Goal: Information Seeking & Learning: Learn about a topic

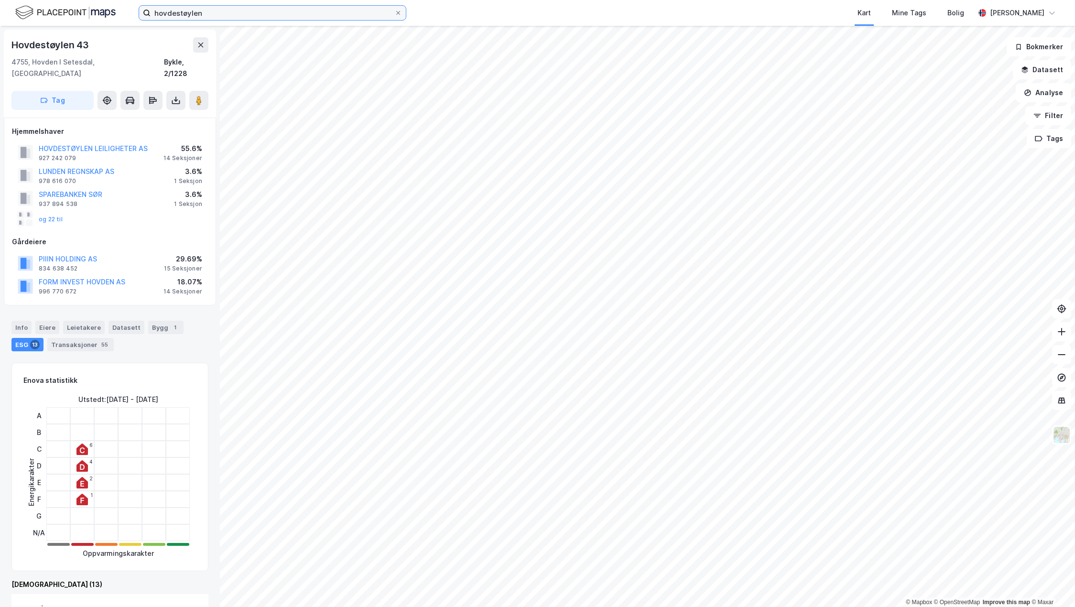
click at [231, 13] on input "hovdestøylen" at bounding box center [273, 13] width 244 height 14
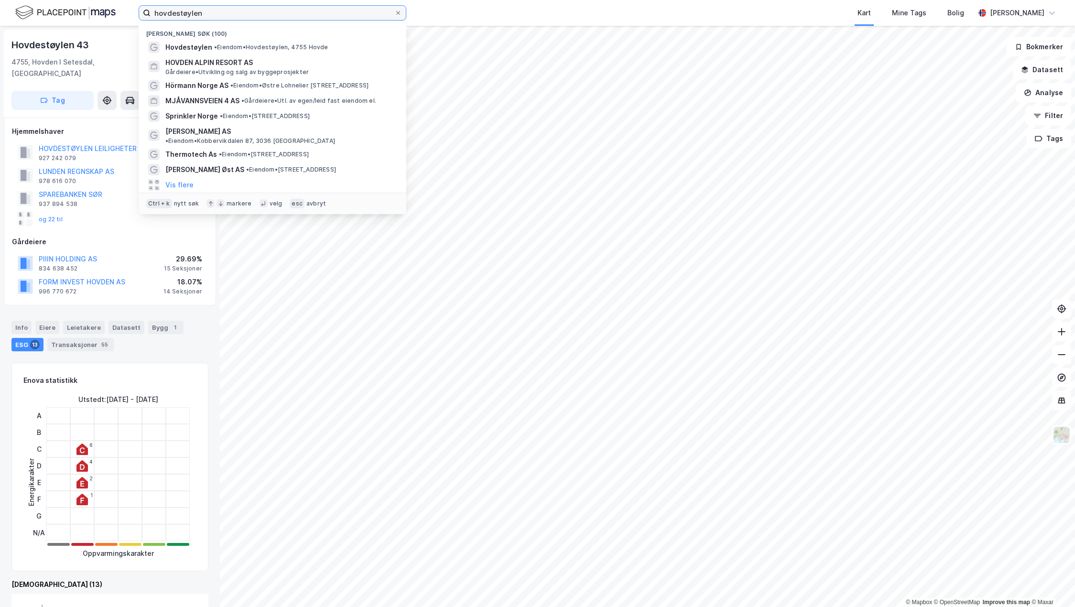
drag, startPoint x: 231, startPoint y: 13, endPoint x: 77, endPoint y: 8, distance: 154.5
click at [77, 8] on div "hovdestøylen Nylige søk (100) Hovdestøylen • Eiendom • Hovdestøylen, 4755 Hovde…" at bounding box center [537, 13] width 1075 height 26
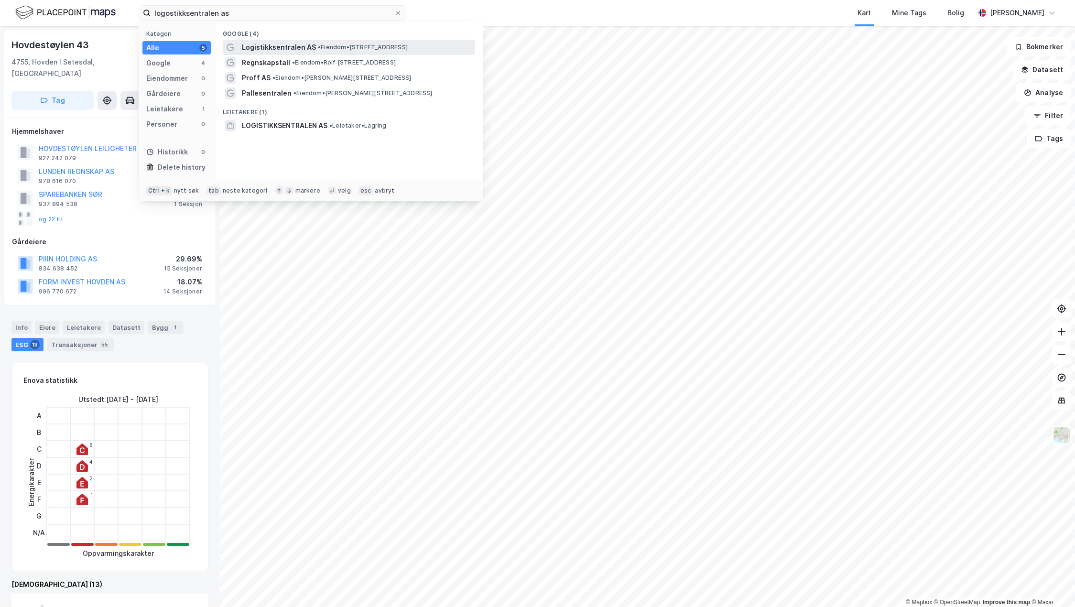
click at [275, 49] on span "Logistikksentralen AS" at bounding box center [279, 47] width 74 height 11
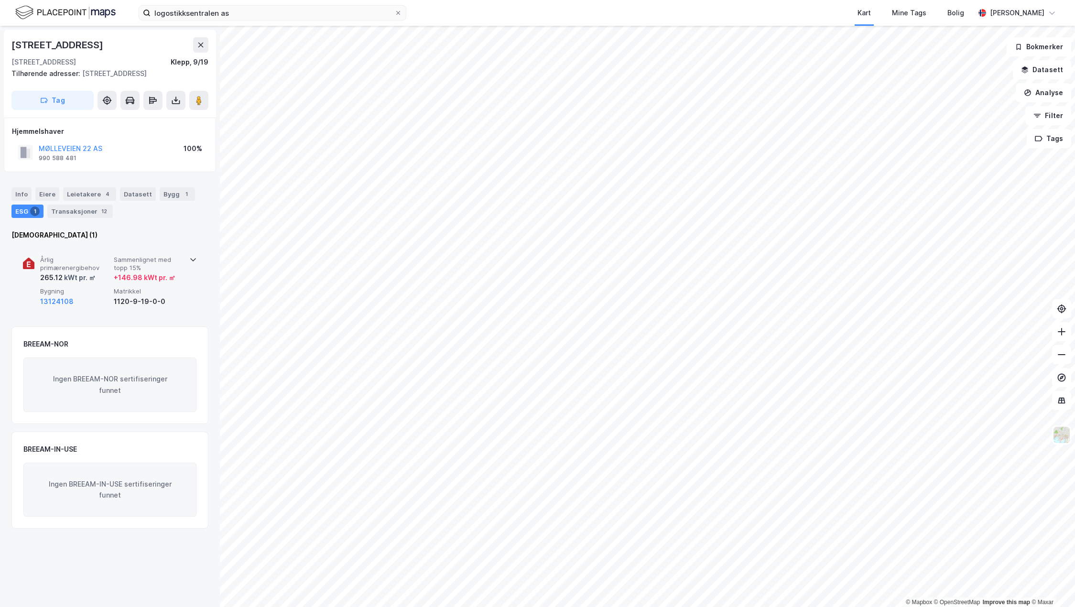
drag, startPoint x: 113, startPoint y: 287, endPoint x: 123, endPoint y: 286, distance: 10.6
click at [113, 287] on div "Årlig primærenergibehov 265.12 kWt pr. ㎡ Sammenlignet med topp 15% + 146.98 kWt…" at bounding box center [111, 282] width 143 height 52
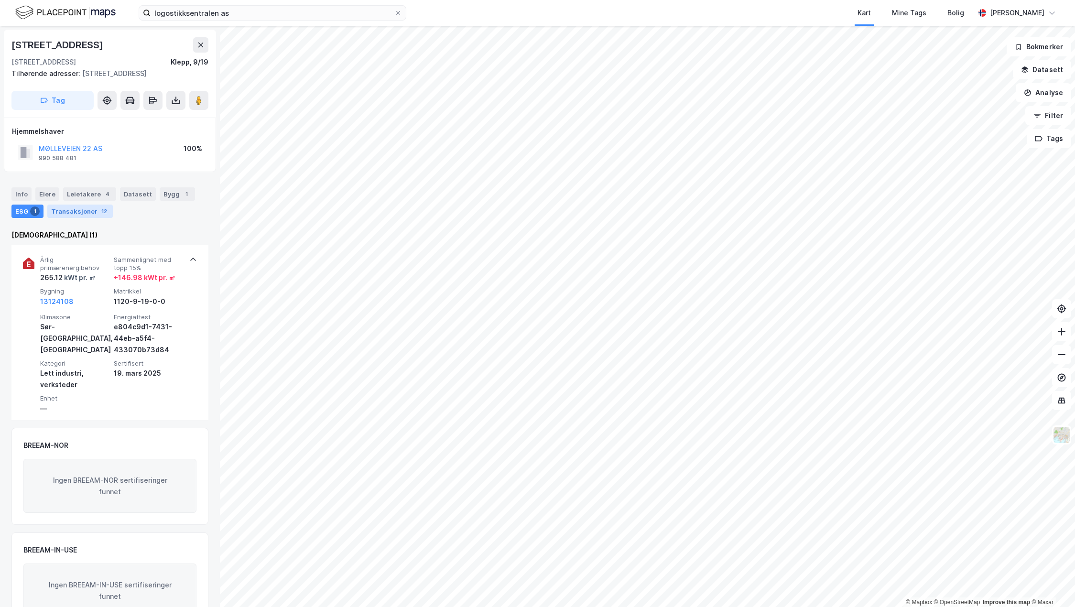
click at [93, 215] on div "Transaksjoner 12" at bounding box center [80, 211] width 66 height 13
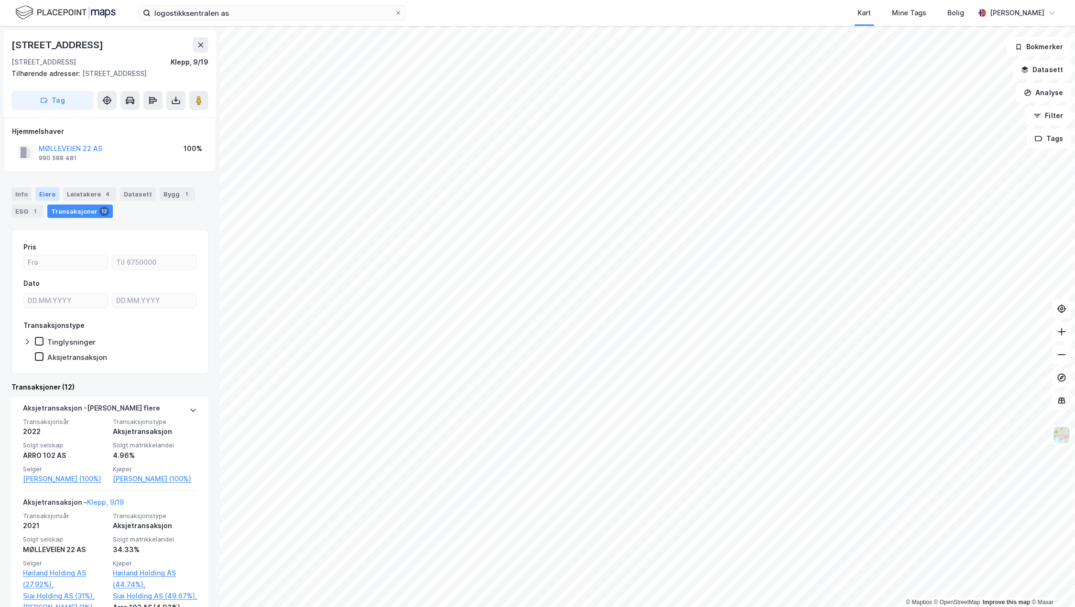
click at [49, 196] on div "Eiere" at bounding box center [47, 193] width 24 height 13
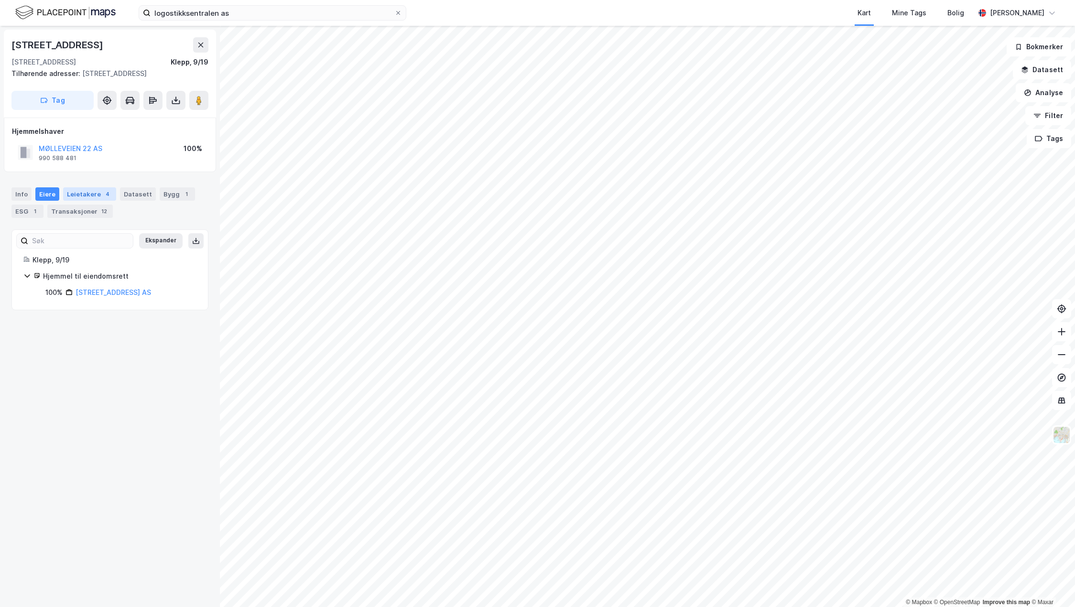
click at [81, 193] on div "Leietakere 4" at bounding box center [89, 193] width 53 height 13
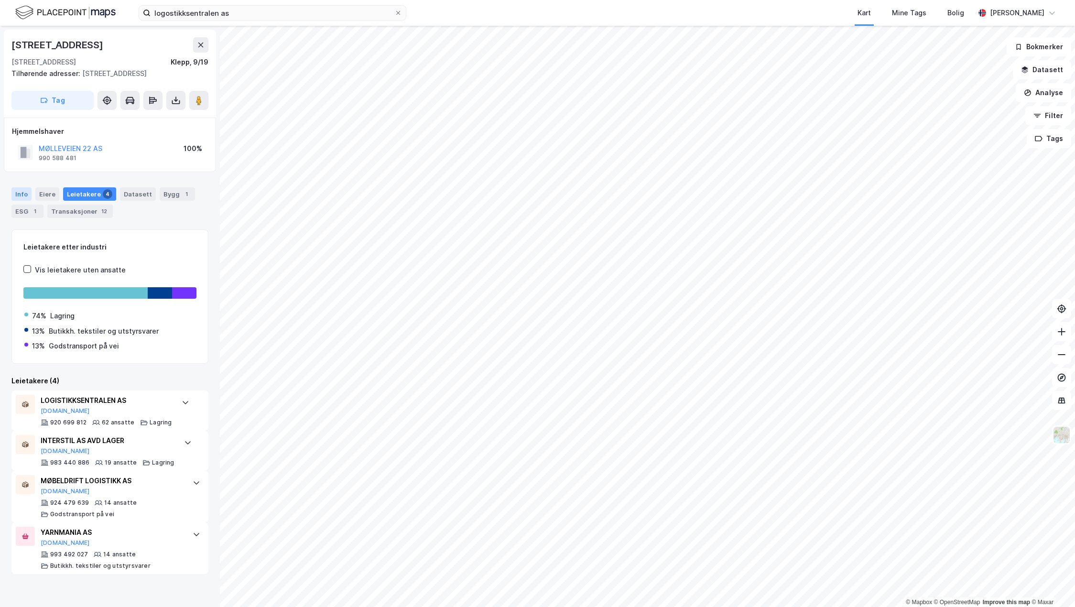
click at [23, 194] on div "Info" at bounding box center [21, 193] width 20 height 13
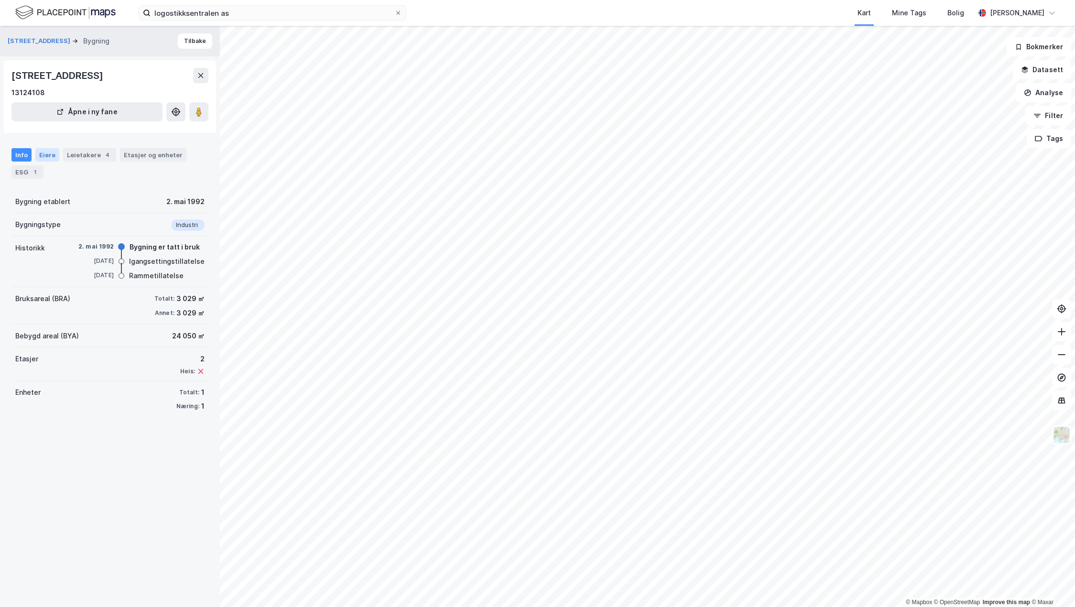
click at [51, 151] on div "Eiere" at bounding box center [47, 154] width 24 height 13
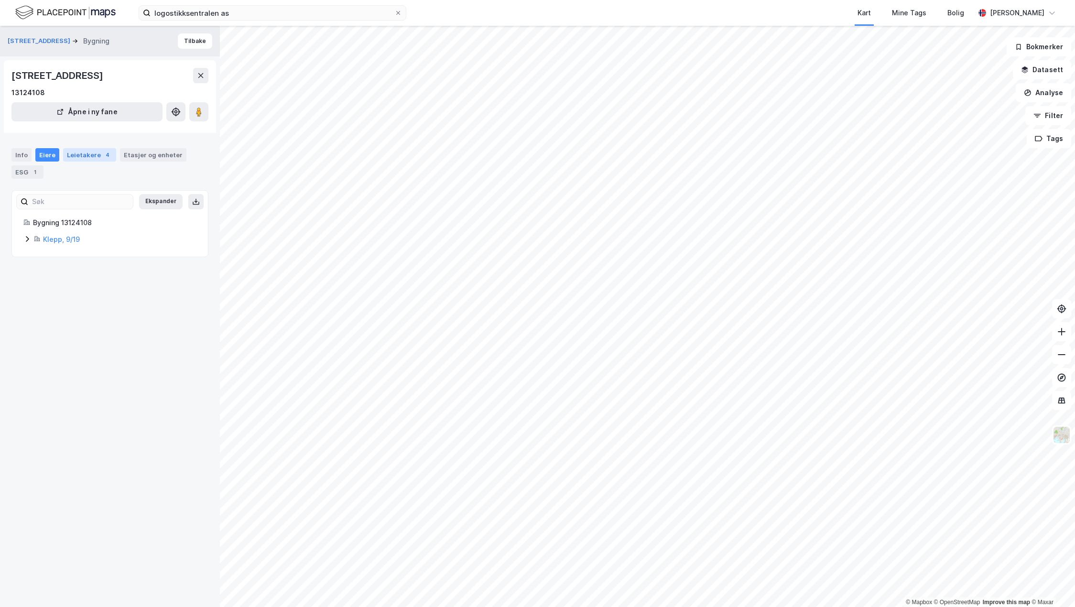
click at [72, 157] on div "Leietakere 4" at bounding box center [89, 154] width 53 height 13
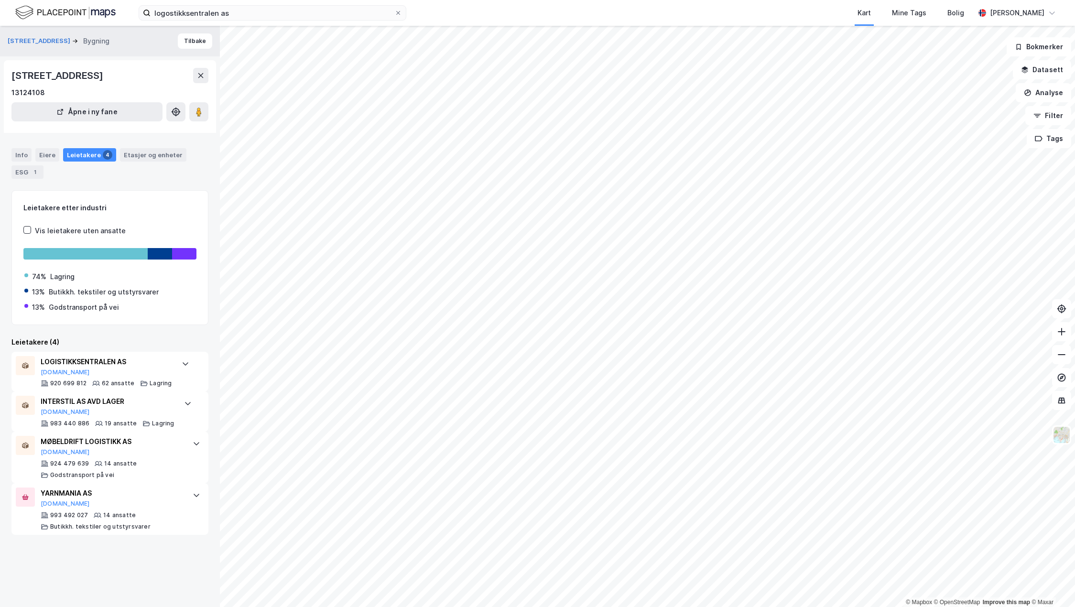
click at [17, 164] on div "Info Eiere Leietakere 4 Etasjer og enheter ESG 1" at bounding box center [109, 163] width 197 height 31
click at [17, 166] on div "ESG 1" at bounding box center [27, 171] width 32 height 13
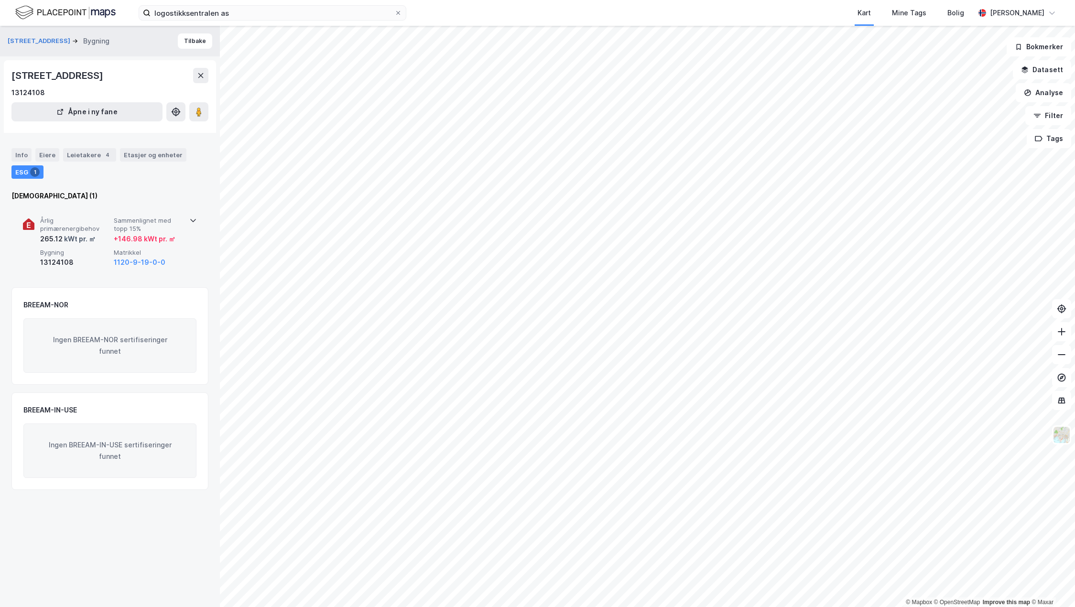
click at [53, 245] on div "Årlig primærenergibehov 265.12 kWt pr. ㎡ Sammenlignet med topp 15% + 146.98 kWt…" at bounding box center [111, 243] width 143 height 52
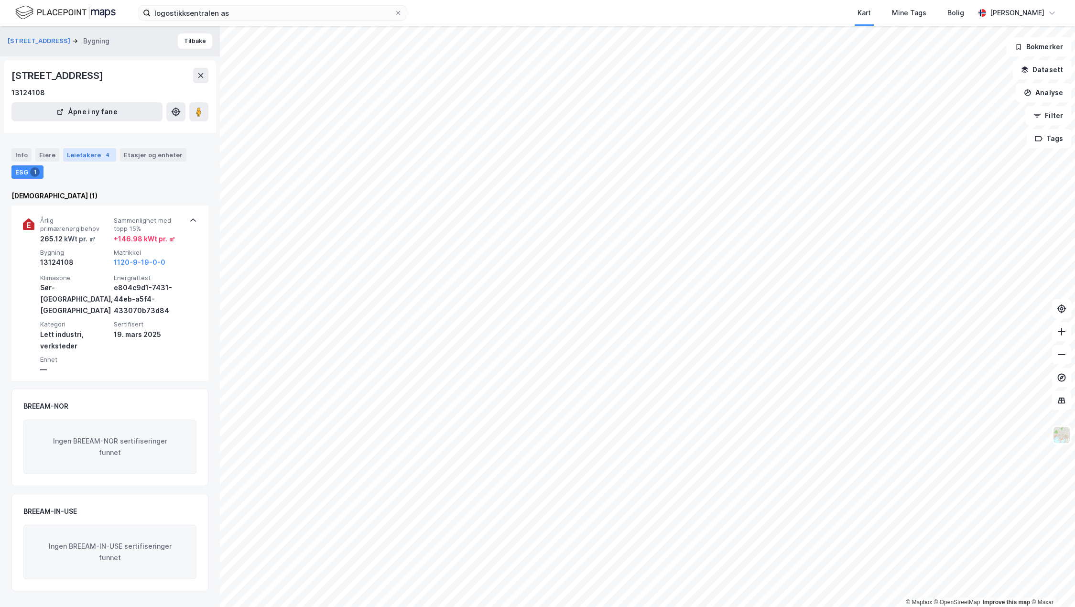
click at [75, 159] on div "Leietakere 4" at bounding box center [89, 154] width 53 height 13
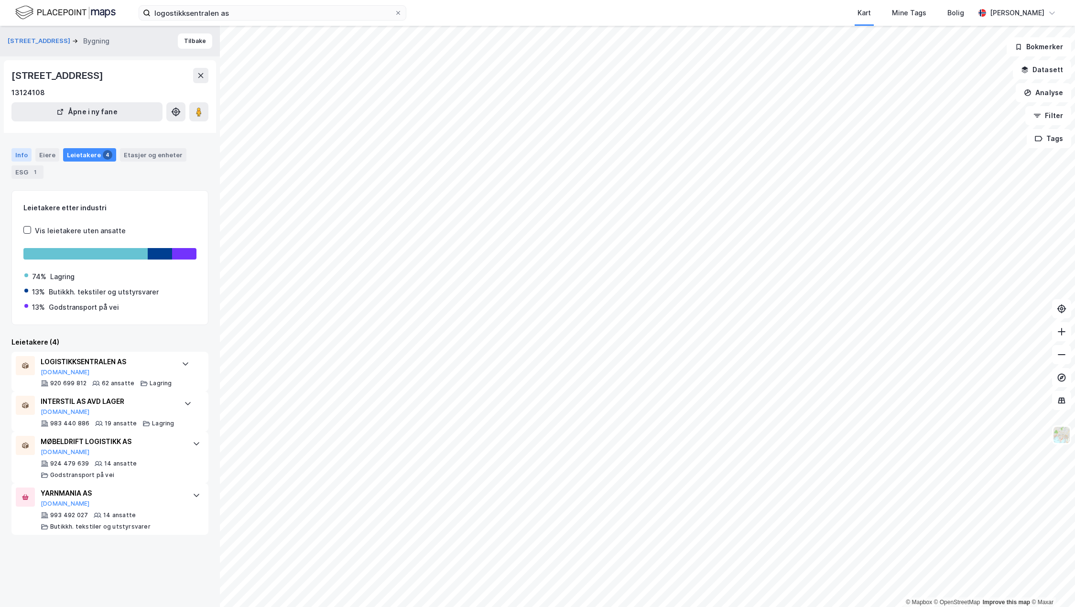
click at [18, 157] on div "Info" at bounding box center [21, 154] width 20 height 13
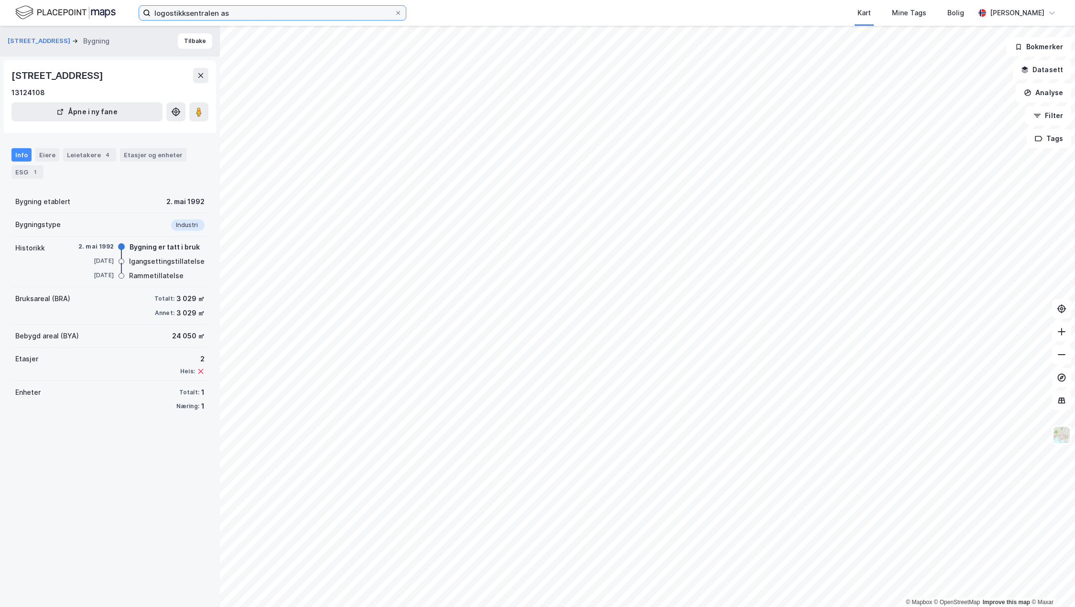
click at [286, 13] on input "logostikksentralen as" at bounding box center [273, 13] width 244 height 14
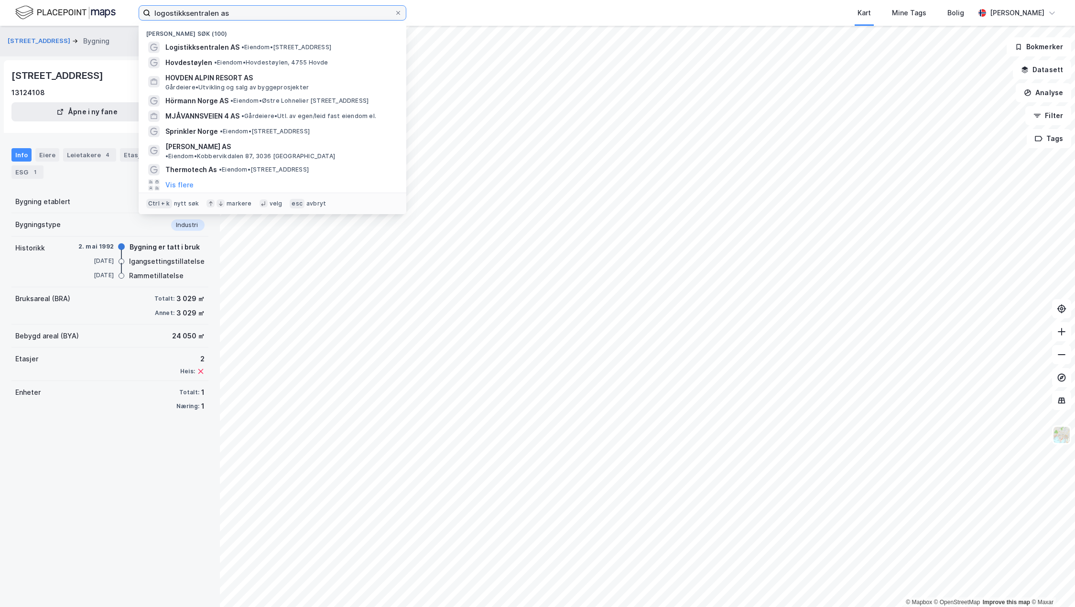
drag, startPoint x: 260, startPoint y: 10, endPoint x: 37, endPoint y: 20, distance: 223.0
click at [37, 20] on div "logostikksentralen as Nylige søk (100) Logistikksentralen AS • Eiendom • Møllev…" at bounding box center [537, 13] width 1075 height 26
paste input "[STREET_ADDRESS]"
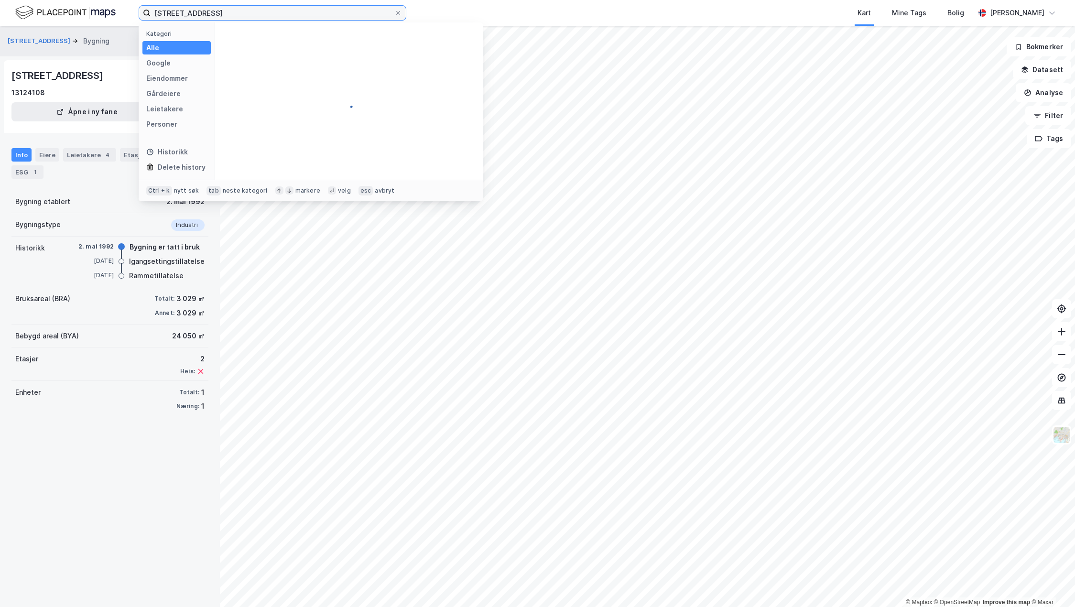
type input "[STREET_ADDRESS]"
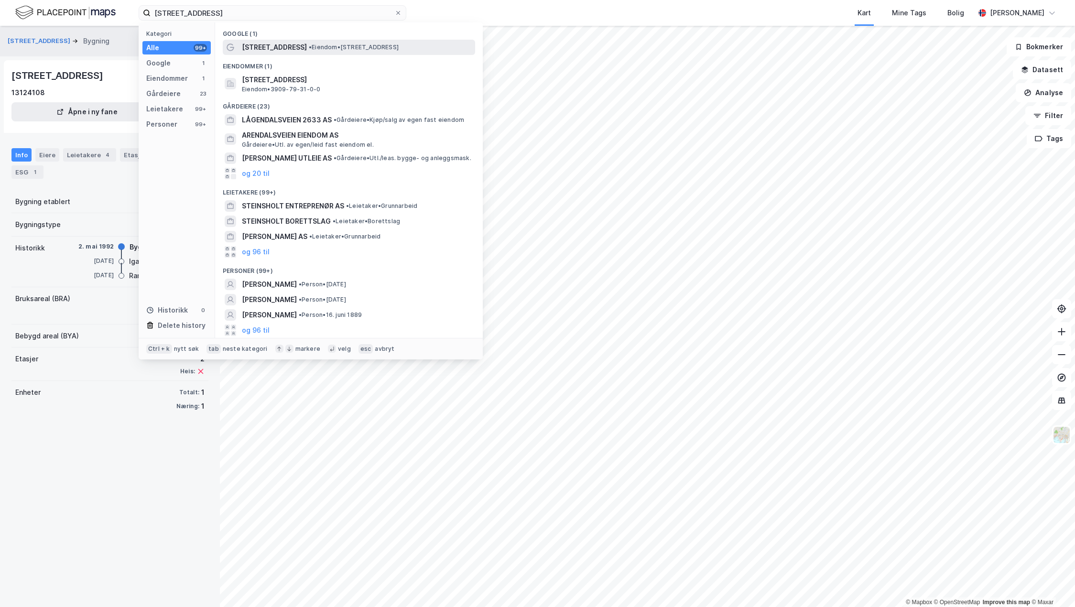
click at [320, 54] on div "Lågendalsveien 2633 • Eiendom • Lågendalsveien 2633, 3282 Kvelde" at bounding box center [349, 47] width 252 height 15
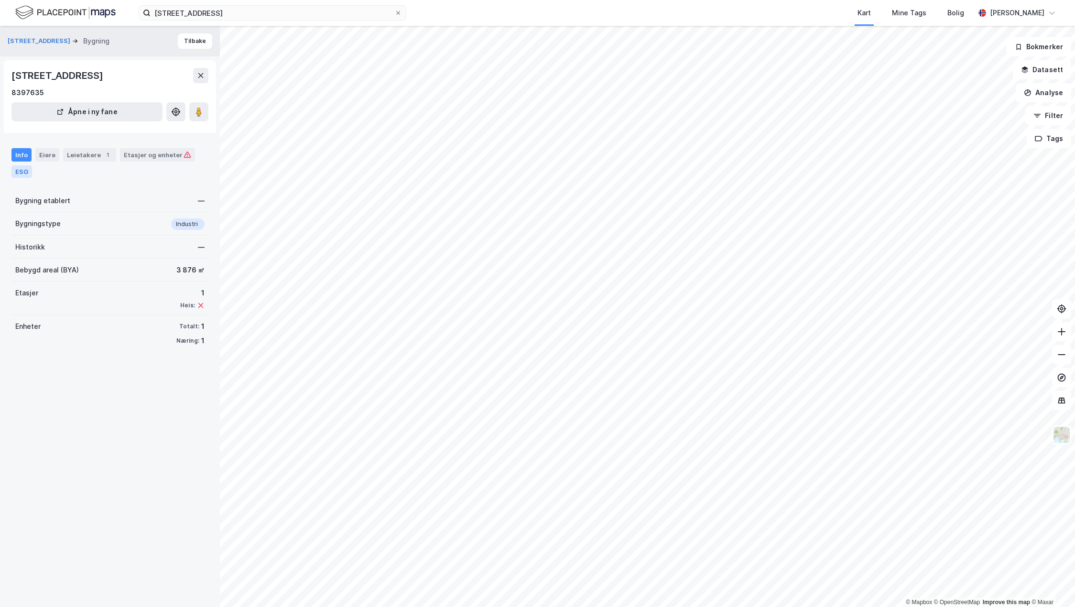
click at [20, 175] on div "ESG" at bounding box center [21, 171] width 21 height 12
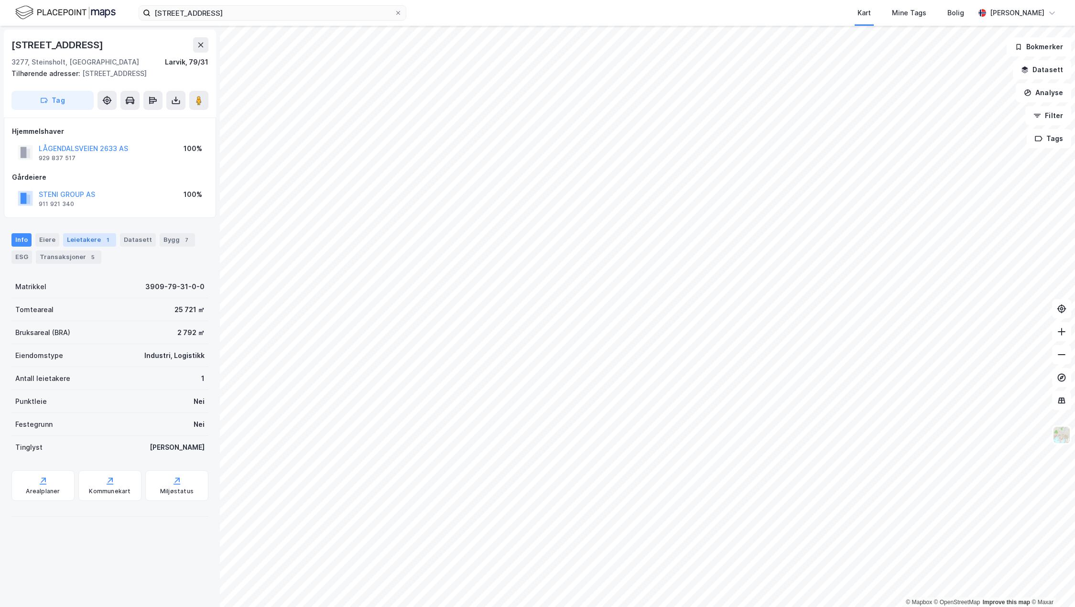
click at [93, 233] on div "Leietakere 1" at bounding box center [89, 239] width 53 height 13
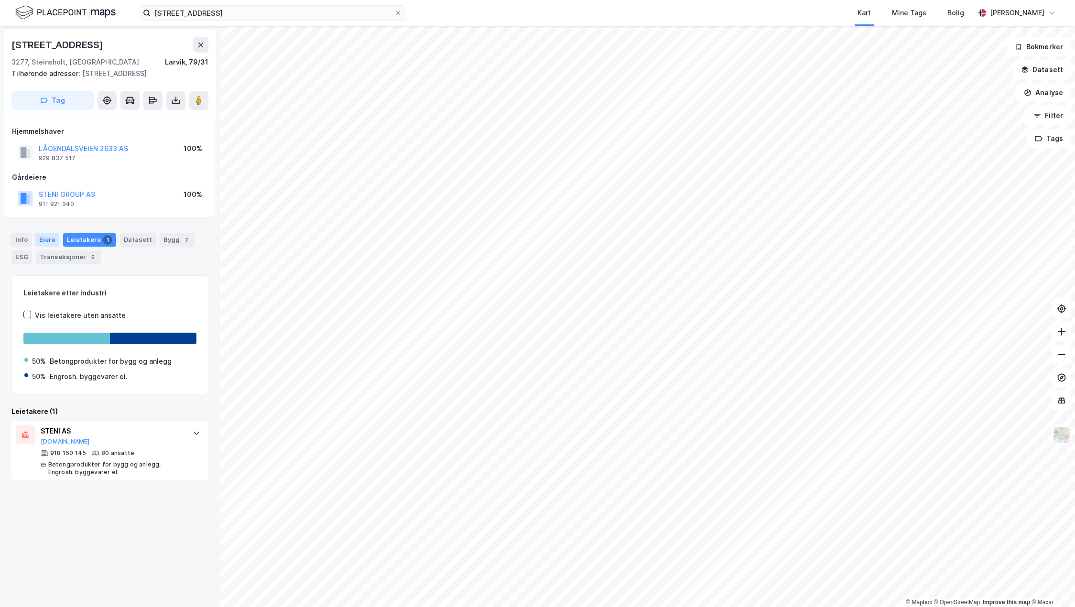
click at [52, 240] on div "Eiere" at bounding box center [47, 239] width 24 height 13
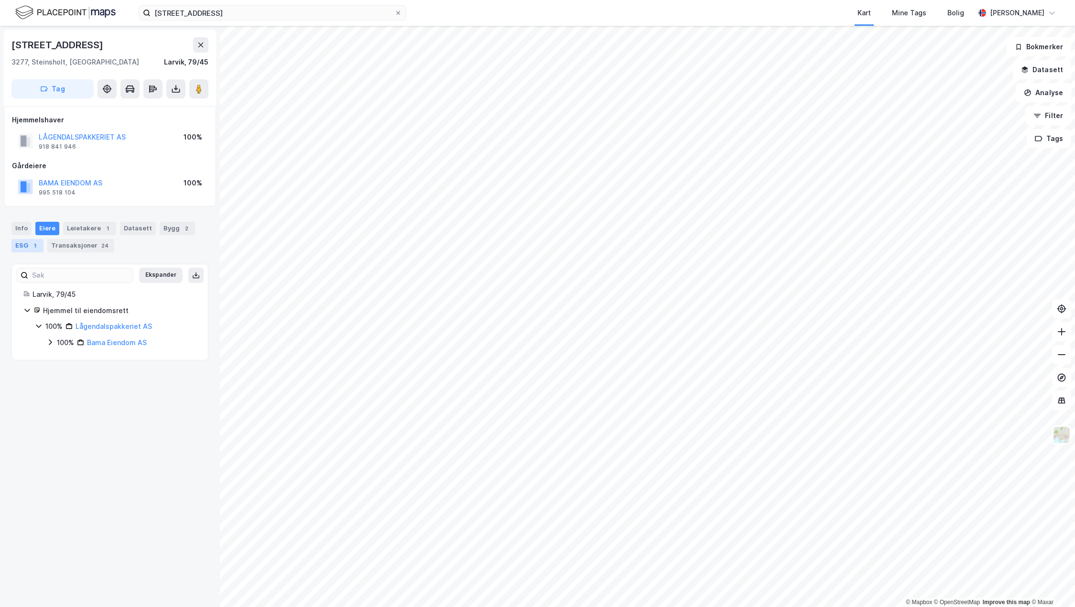
click at [20, 244] on div "ESG 1" at bounding box center [27, 245] width 32 height 13
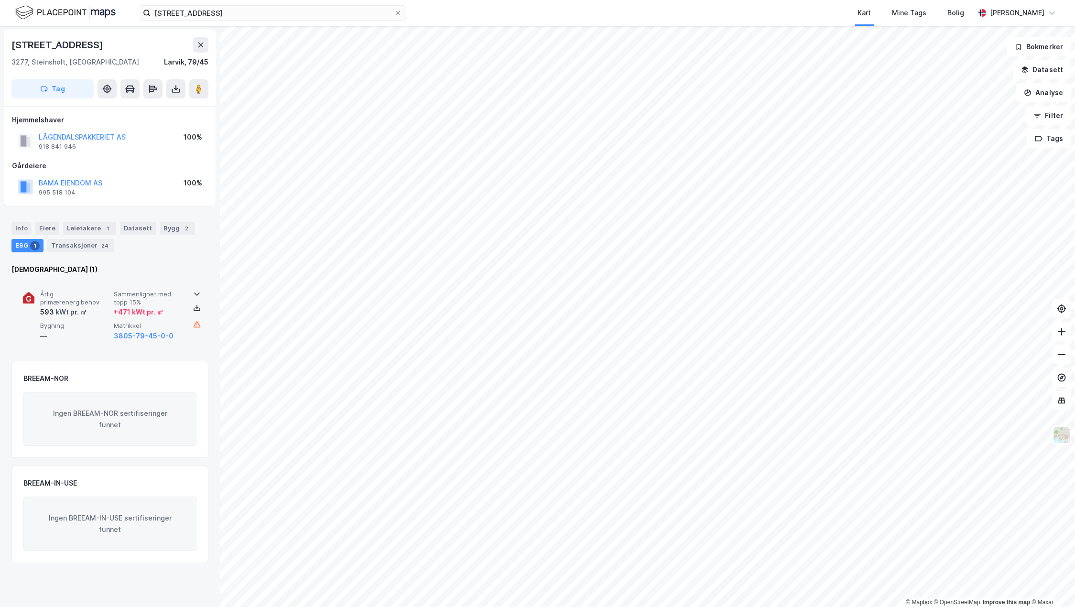
click at [111, 302] on div "Årlig primærenergibehov 593 kWt pr. ㎡ Sammenlignet med topp 15% + 471 kWt pr. ㎡…" at bounding box center [111, 316] width 143 height 52
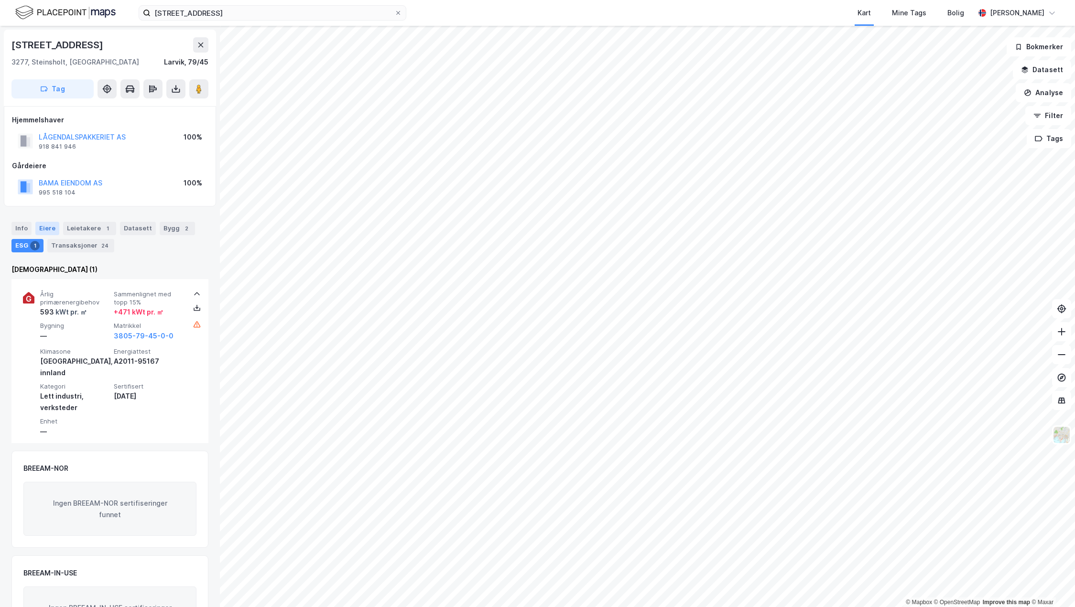
click at [42, 226] on div "Eiere" at bounding box center [47, 228] width 24 height 13
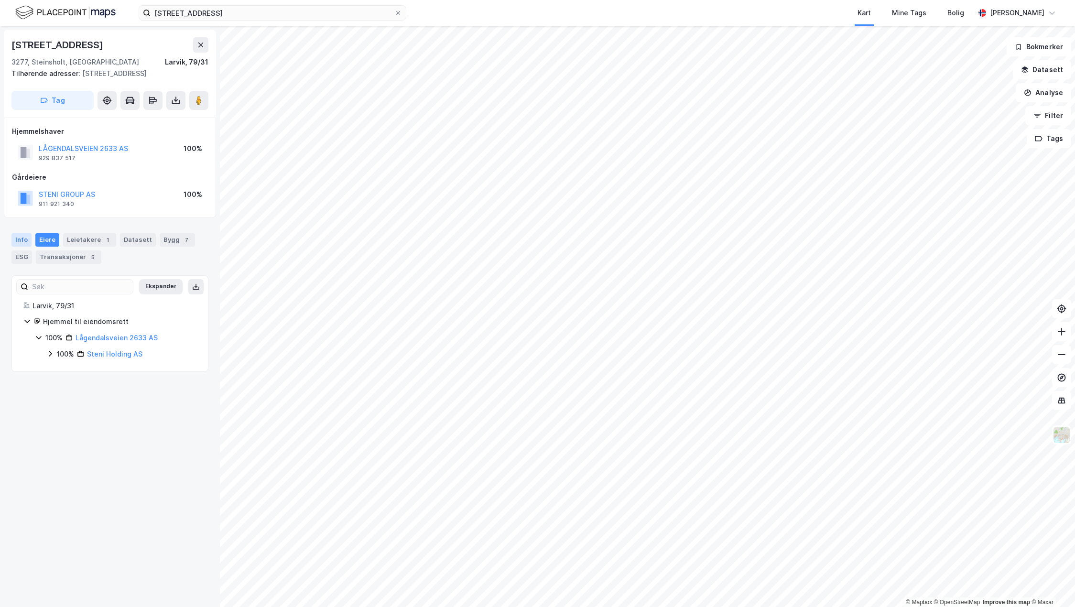
click at [22, 239] on div "Info" at bounding box center [21, 239] width 20 height 13
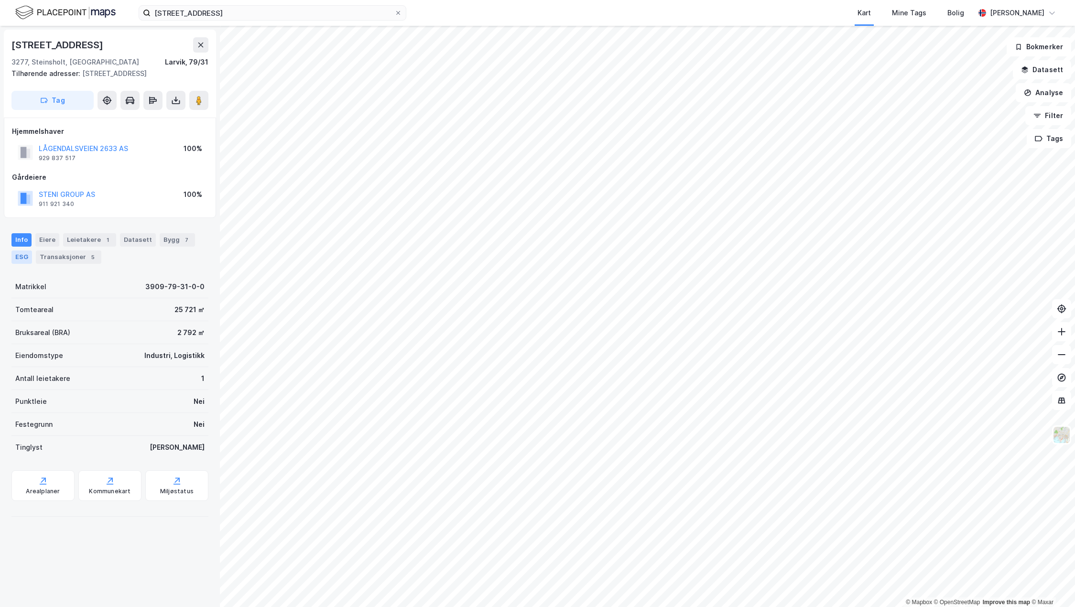
click at [26, 261] on div "ESG" at bounding box center [21, 257] width 21 height 13
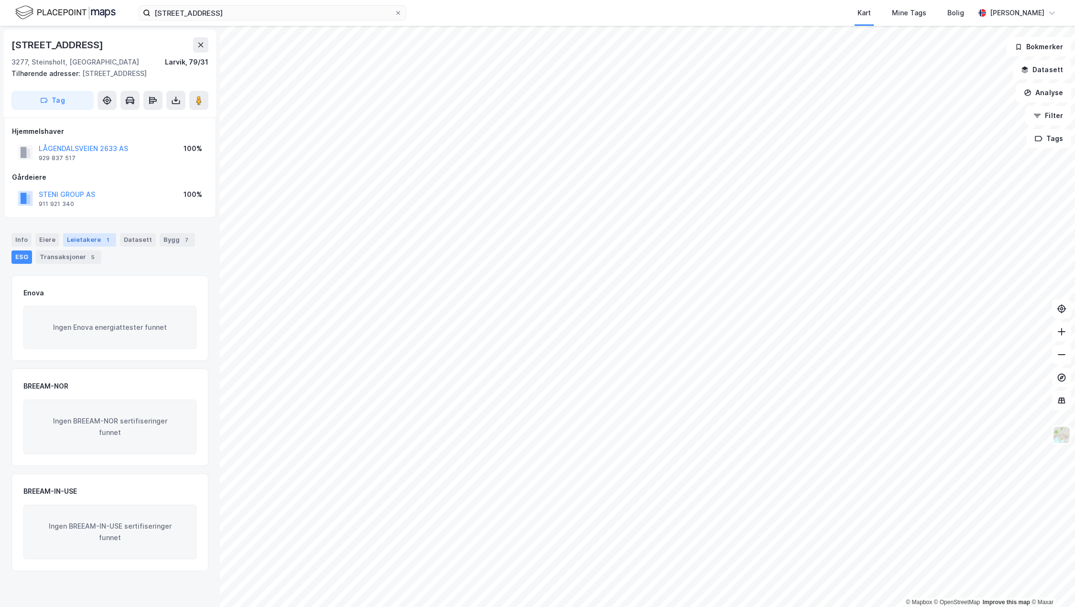
click at [91, 245] on div "Leietakere 1" at bounding box center [89, 239] width 53 height 13
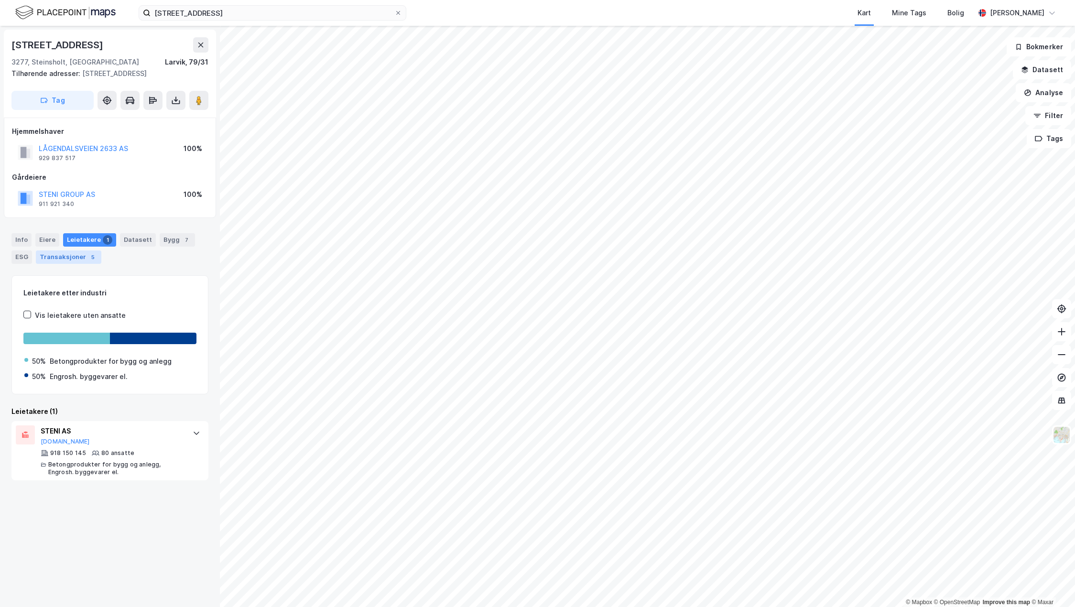
click at [63, 256] on div "Transaksjoner 5" at bounding box center [69, 257] width 66 height 13
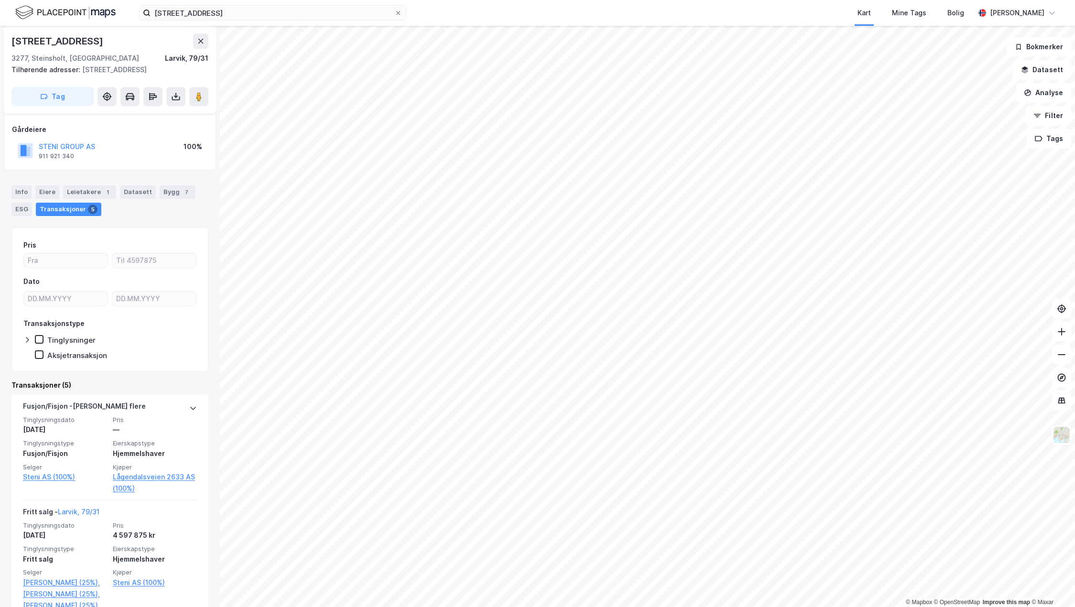
scroll to position [96, 0]
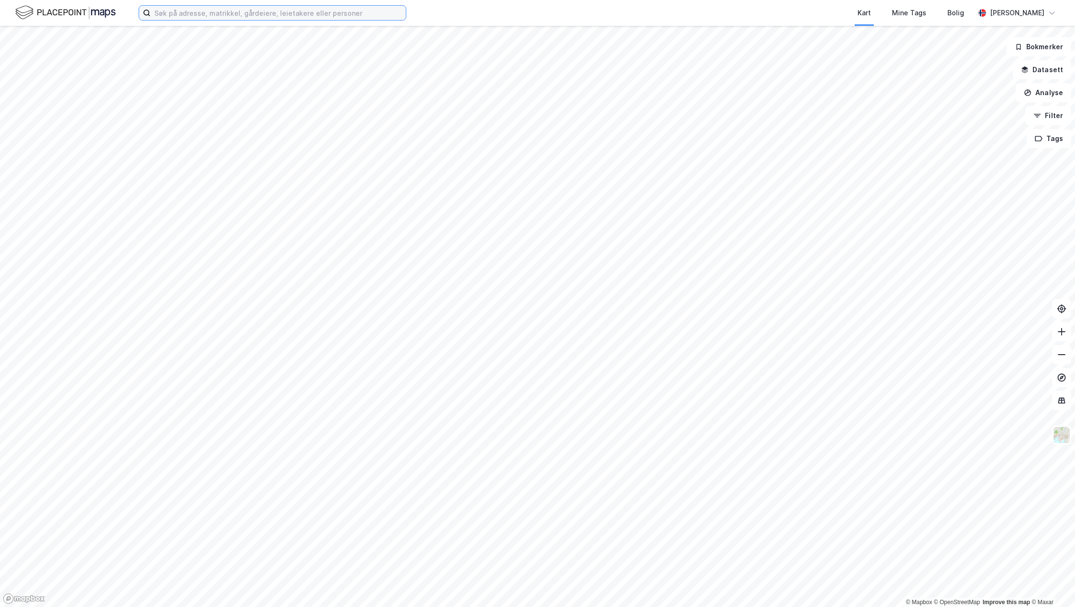
click at [212, 13] on input at bounding box center [278, 13] width 255 height 14
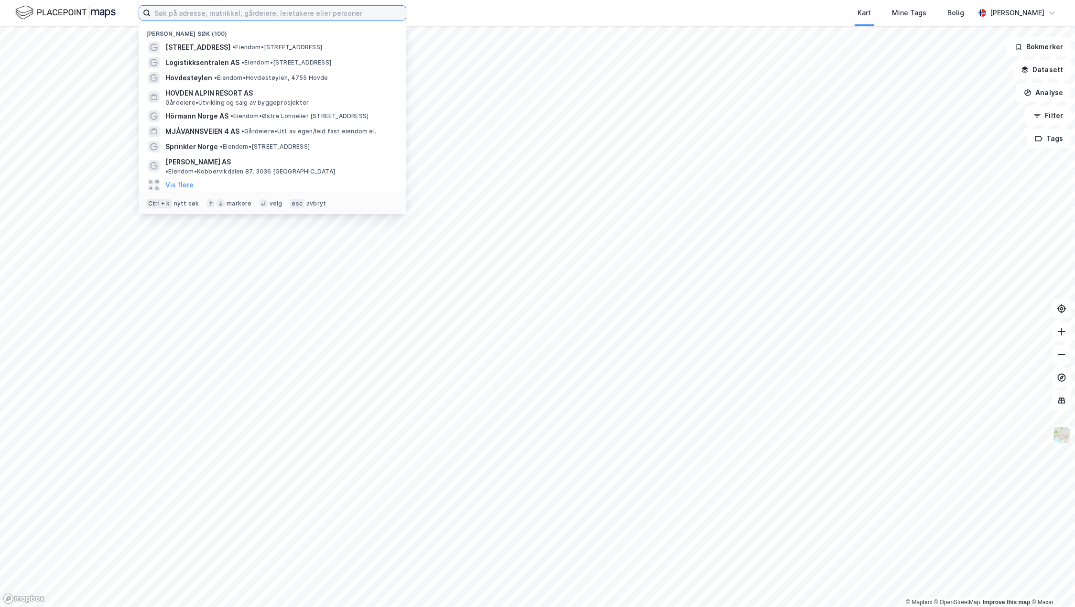
paste input "WESTCONTROL AS"
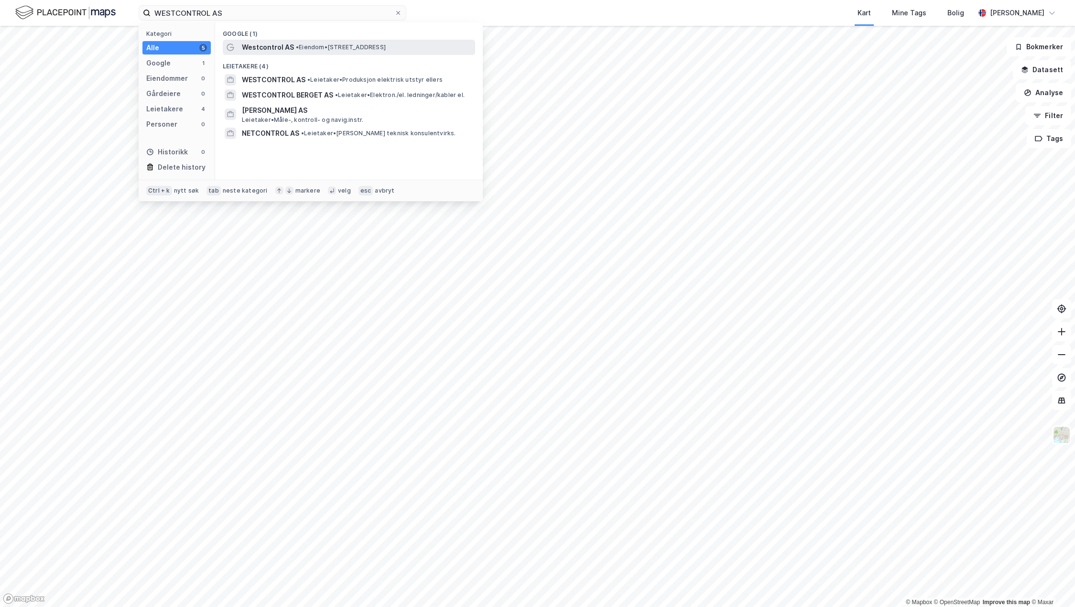
click at [260, 45] on span "Westcontrol AS" at bounding box center [268, 47] width 52 height 11
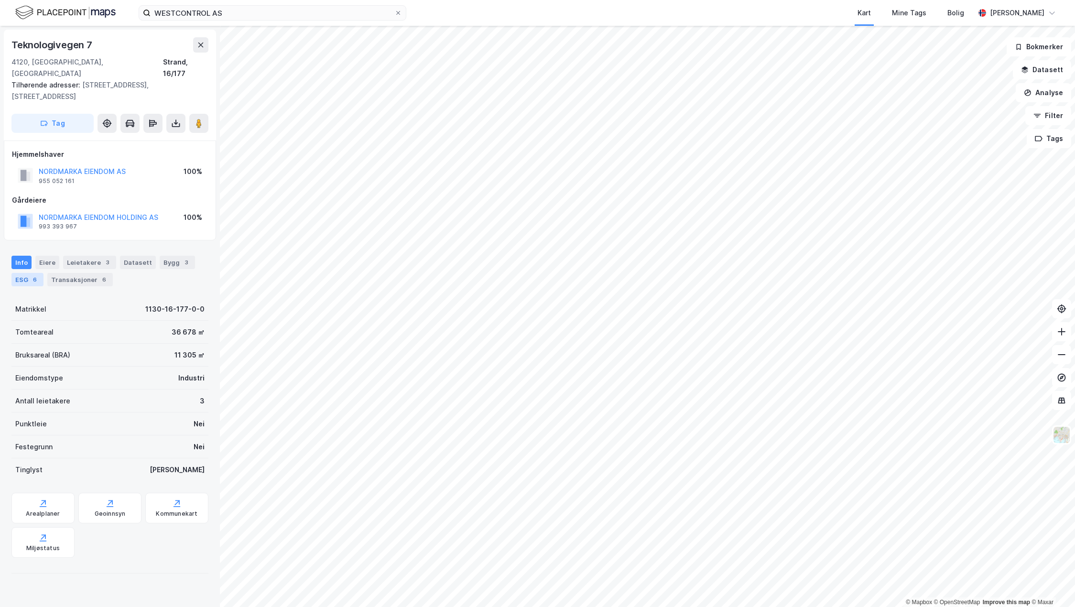
click at [32, 275] on div "6" at bounding box center [35, 280] width 10 height 10
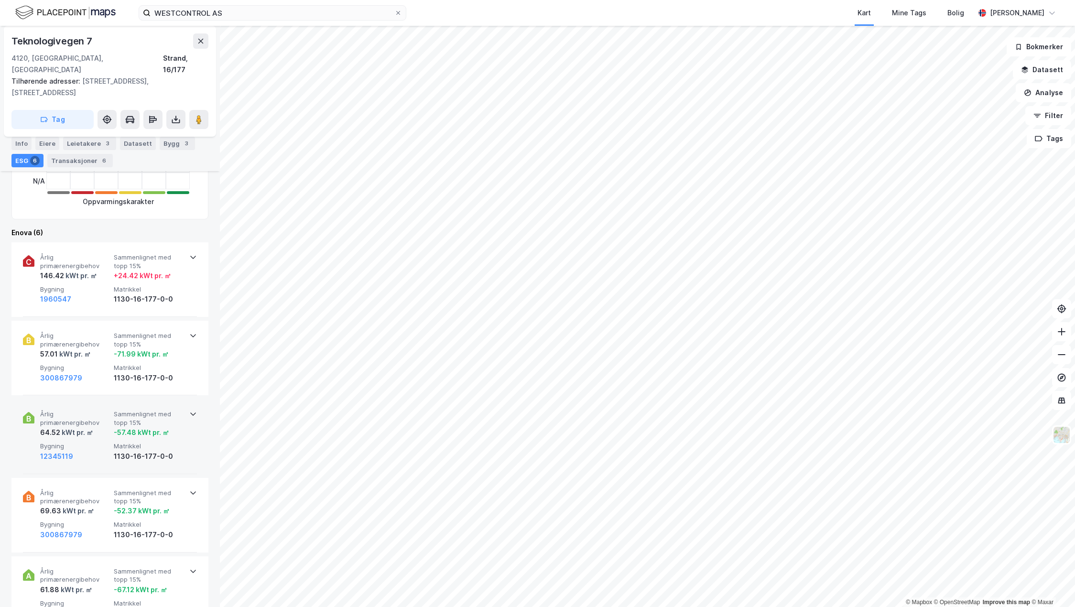
scroll to position [430, 0]
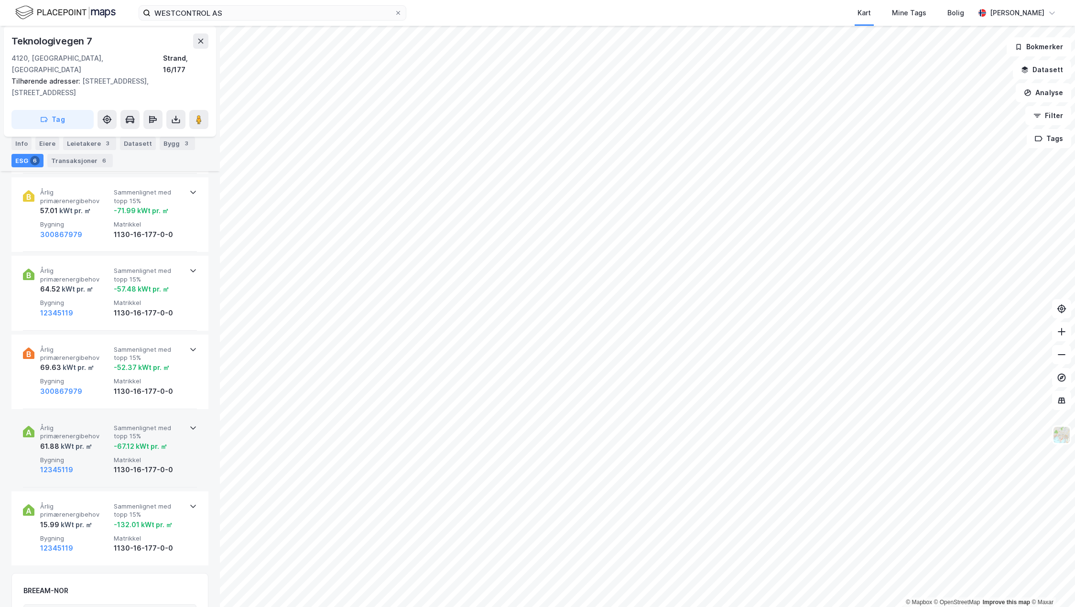
click at [89, 424] on span "Årlig primærenergibehov" at bounding box center [75, 432] width 70 height 17
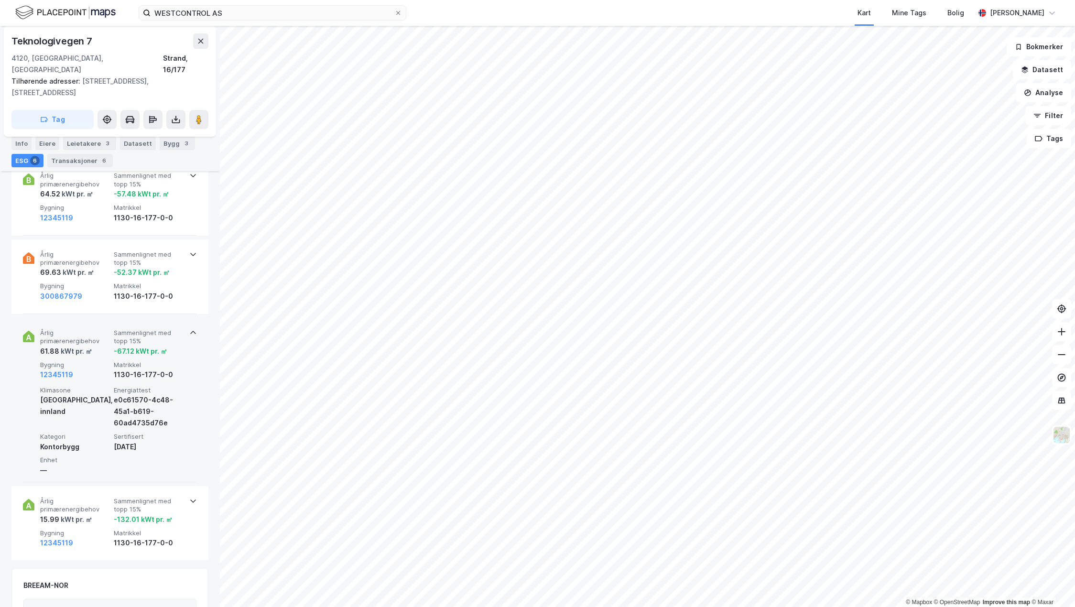
scroll to position [526, 0]
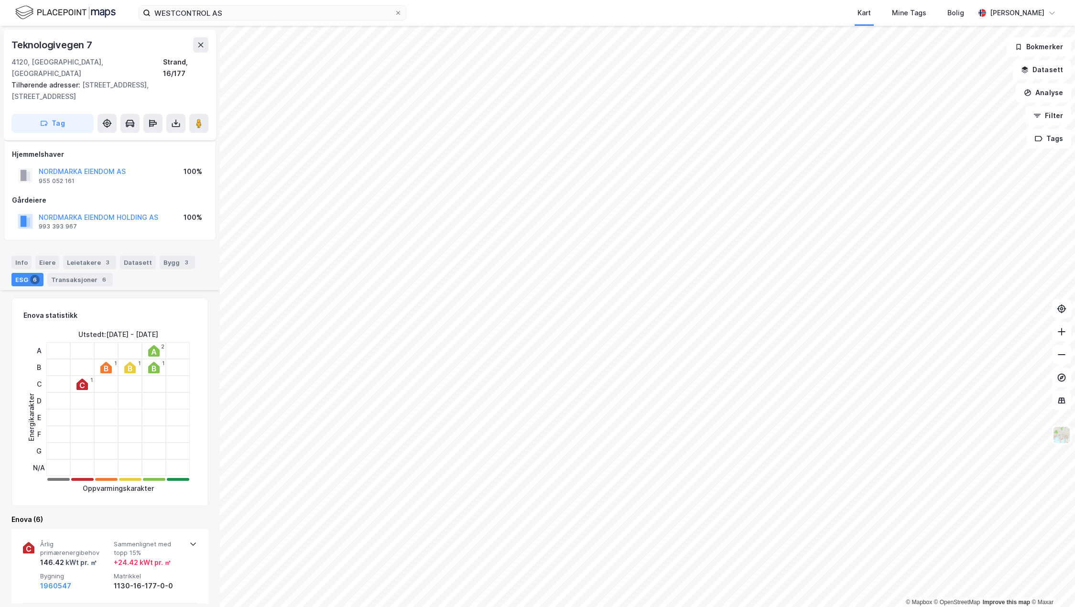
scroll to position [526, 0]
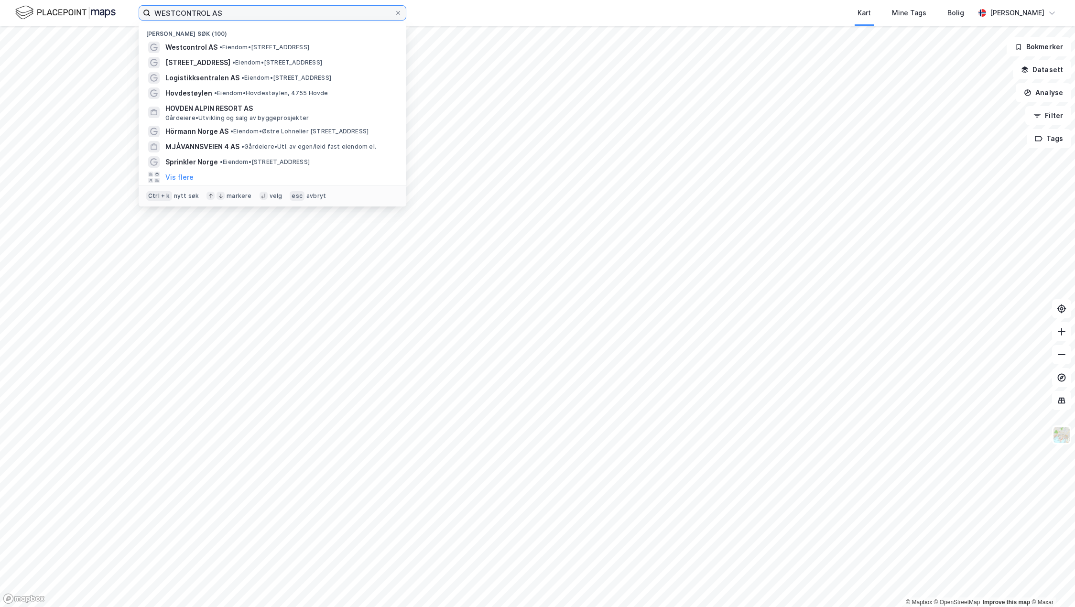
click at [292, 19] on input "WESTCONTROL AS" at bounding box center [273, 13] width 244 height 14
click at [185, 176] on button "Vis flere" at bounding box center [179, 177] width 28 height 11
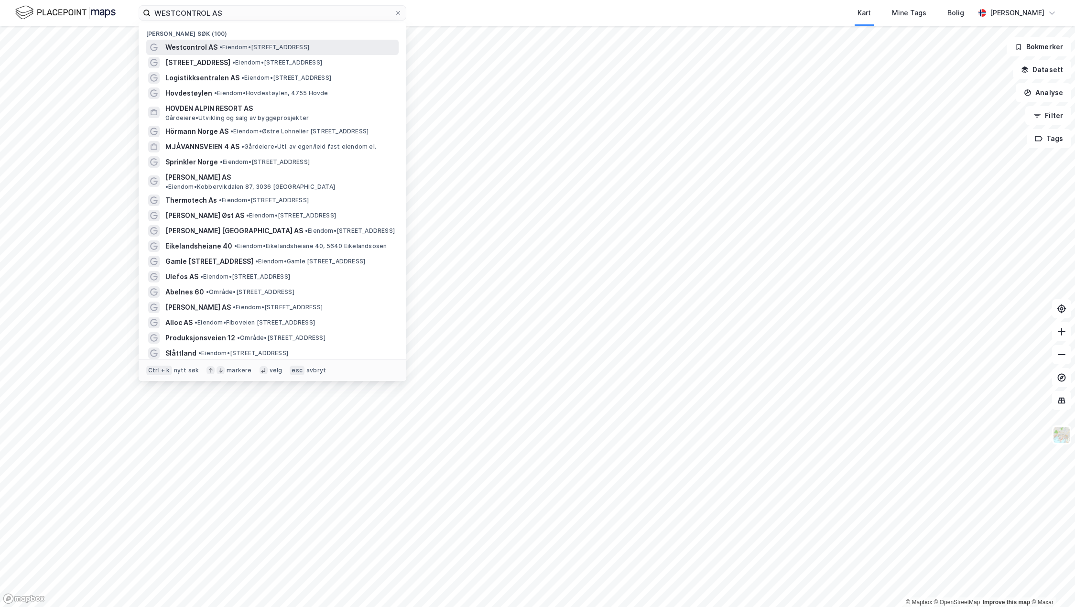
click at [230, 44] on span "• Eiendom • Breivikvegen 7, 4120 Tau" at bounding box center [264, 48] width 90 height 8
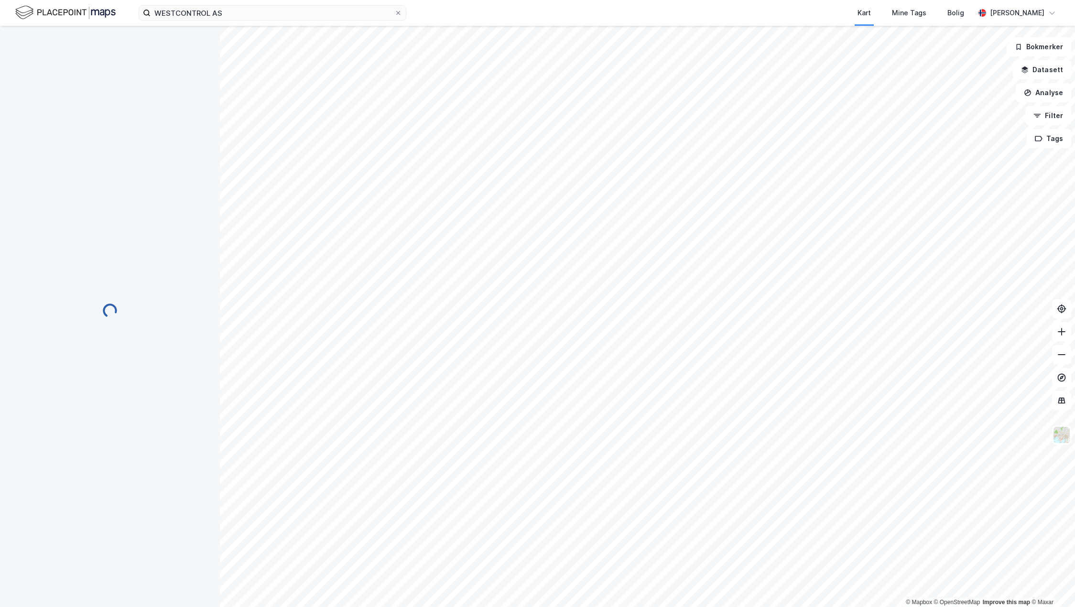
scroll to position [526, 0]
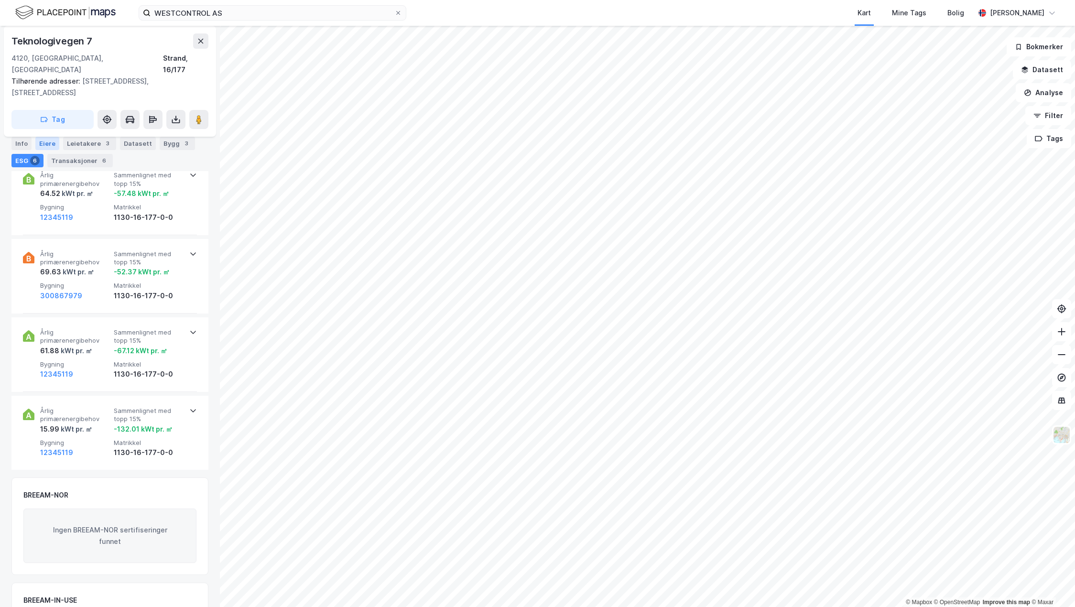
click at [46, 145] on div "Eiere" at bounding box center [47, 143] width 24 height 13
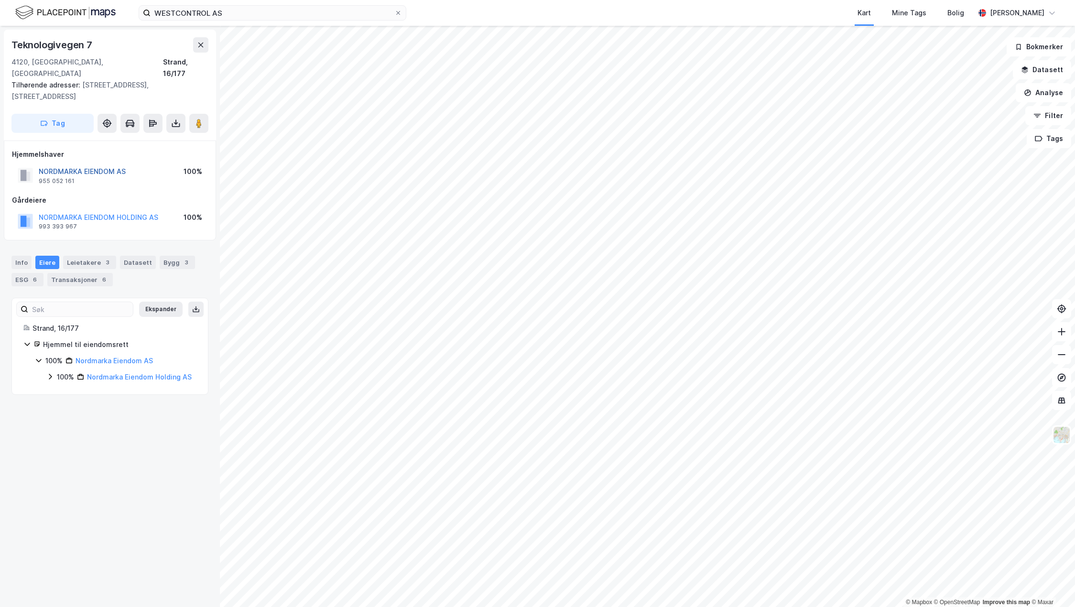
click at [0, 0] on button "NORDMARKA EIENDOM AS" at bounding box center [0, 0] width 0 height 0
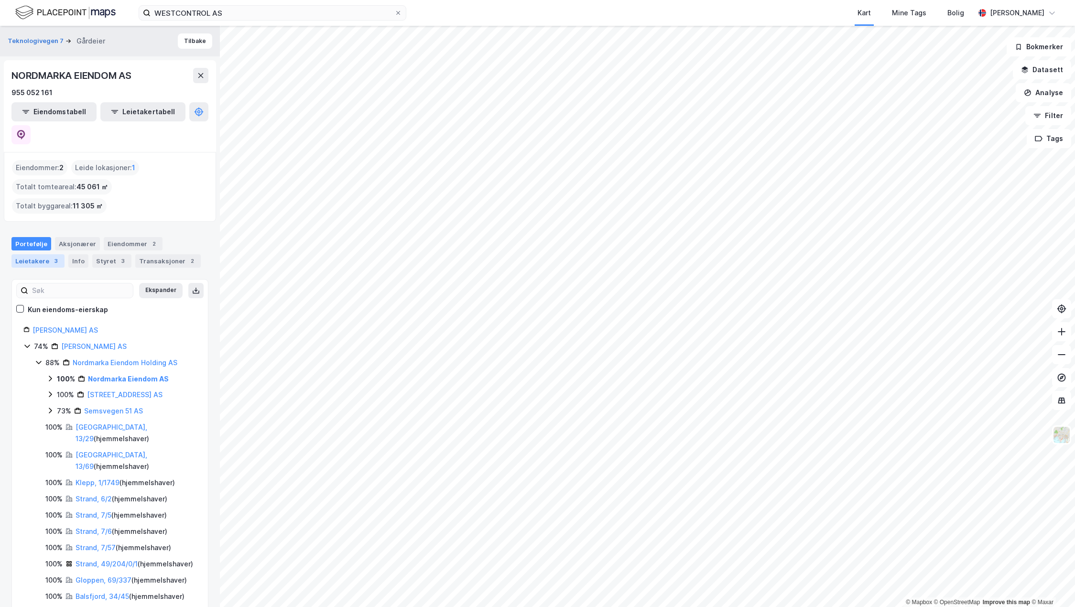
click at [31, 254] on div "Leietakere 3" at bounding box center [37, 260] width 53 height 13
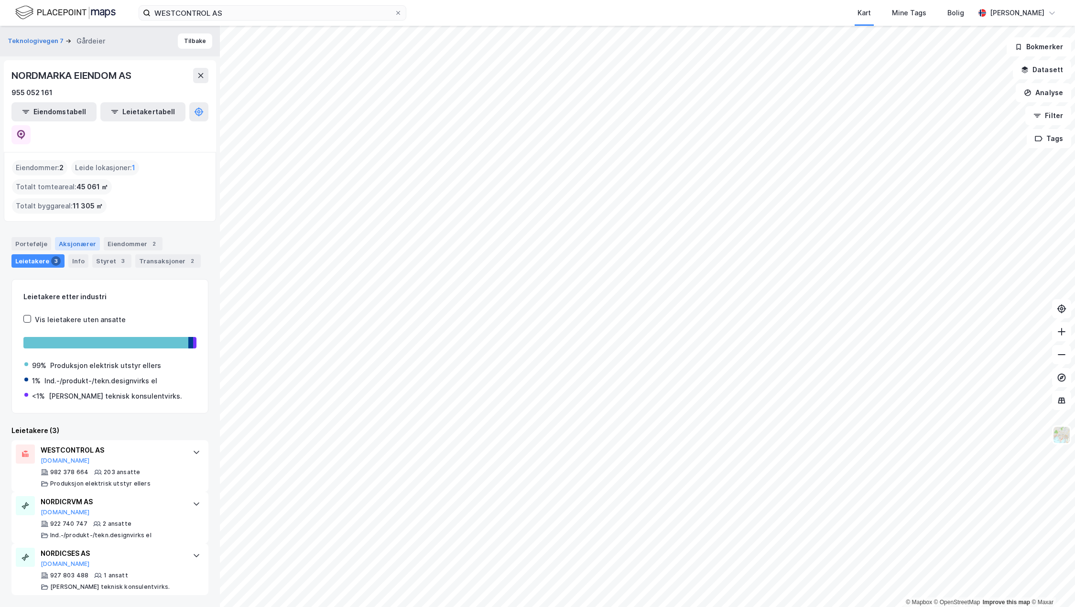
click at [59, 237] on div "Aksjonærer" at bounding box center [77, 243] width 45 height 13
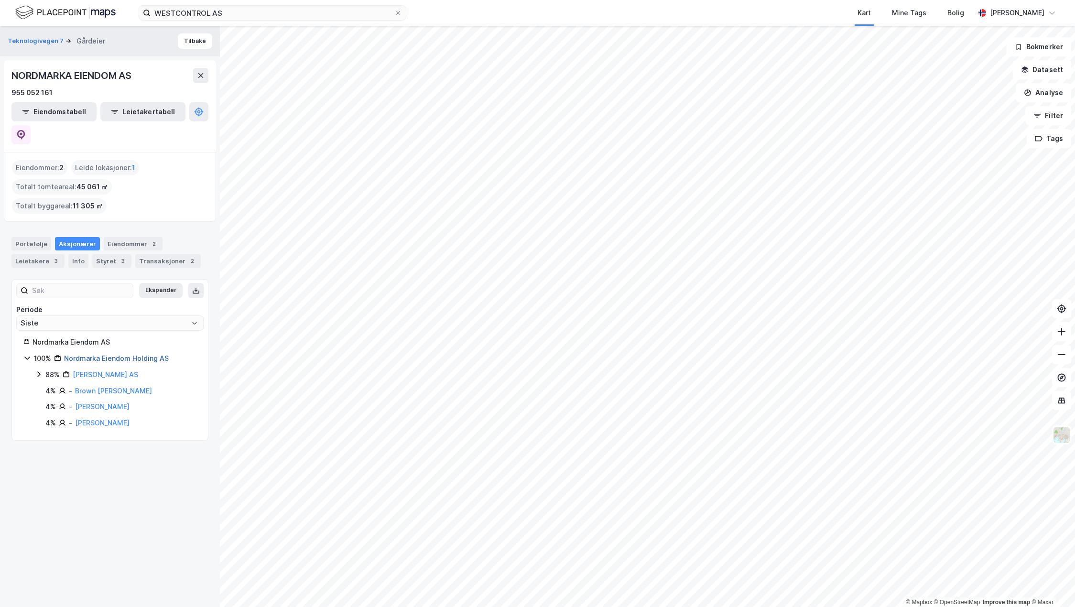
click at [105, 354] on link "Nordmarka Eiendom Holding AS" at bounding box center [116, 358] width 105 height 8
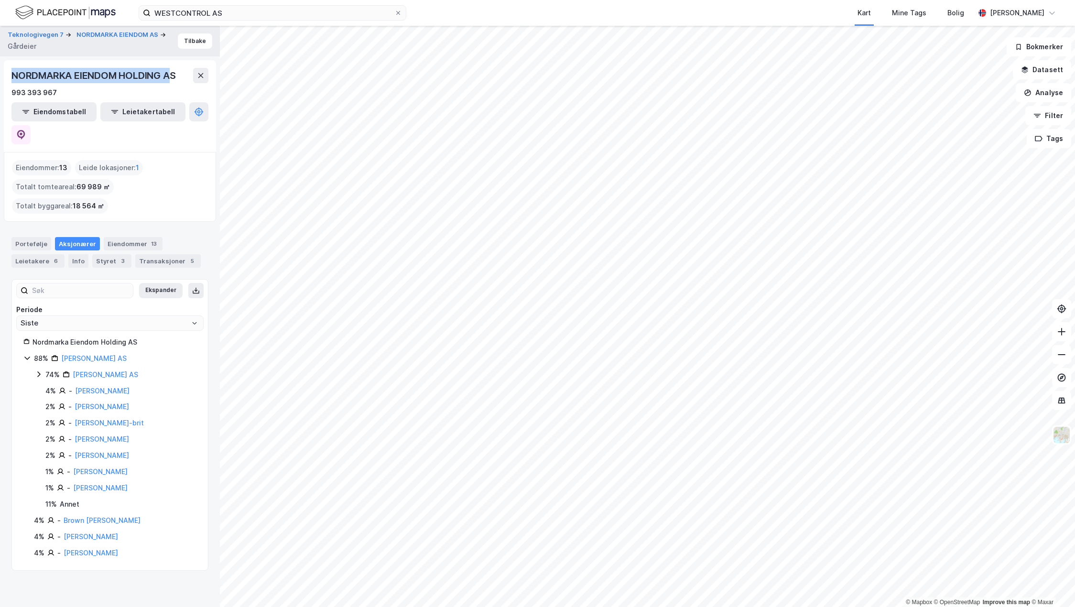
drag, startPoint x: 176, startPoint y: 75, endPoint x: 4, endPoint y: 74, distance: 172.1
click at [4, 74] on div "NORDMARKA EIENDOM HOLDING AS 993 393 967 Eiendomstabell Leietakertabell" at bounding box center [110, 106] width 212 height 92
copy div "NORDMARKA EIENDOM HOLDING A"
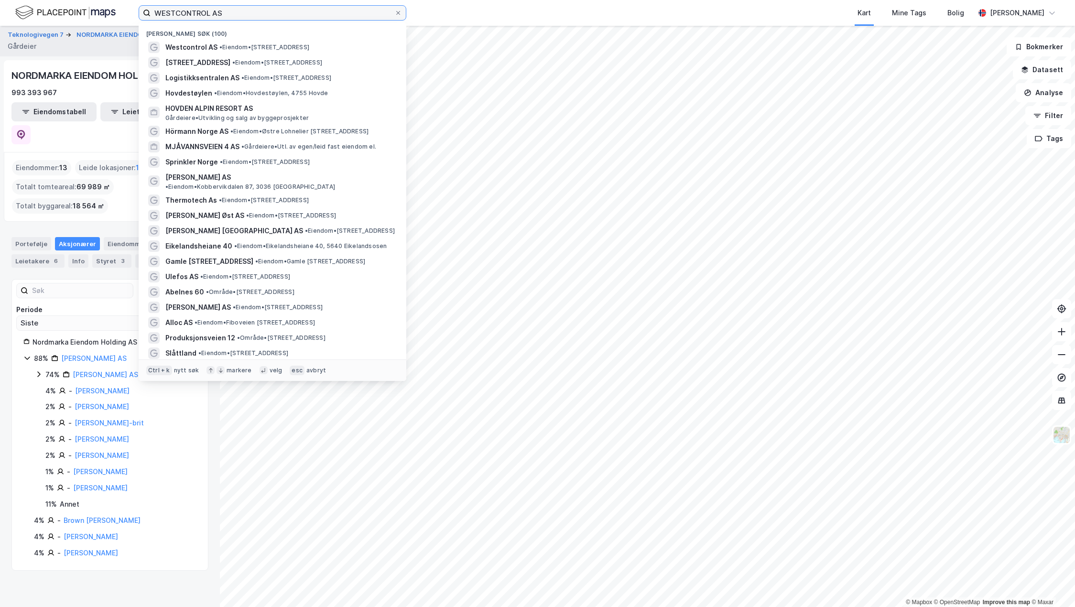
click at [259, 12] on input "WESTCONTROL AS" at bounding box center [273, 13] width 244 height 14
drag, startPoint x: 264, startPoint y: 11, endPoint x: 146, endPoint y: 12, distance: 117.6
click at [146, 12] on label "WESTCONTROL AS" at bounding box center [273, 12] width 268 height 15
paste input "estcontrol Robertson"
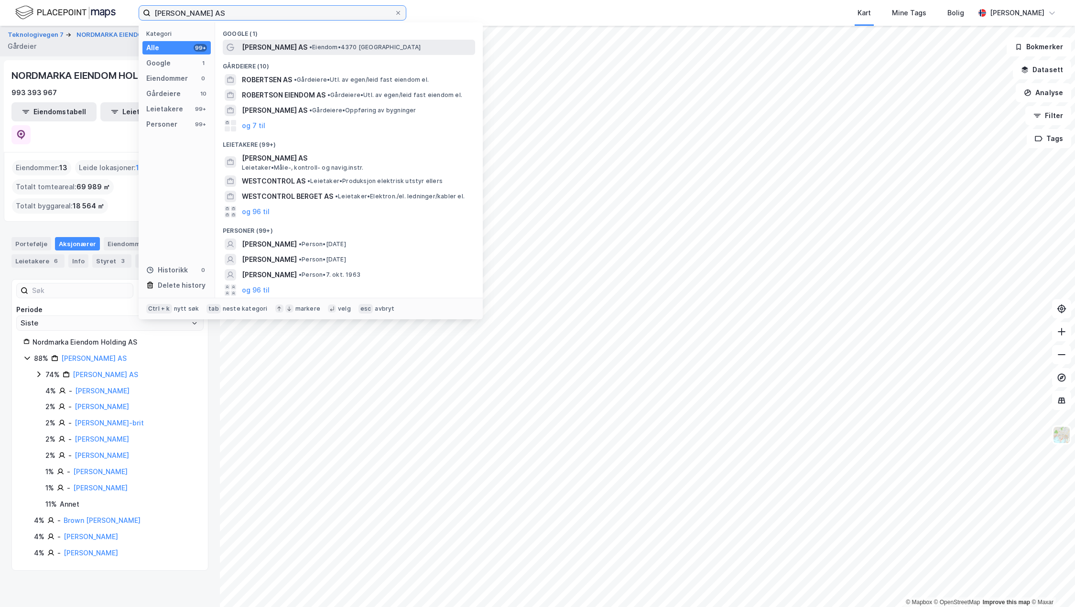
type input "[PERSON_NAME] AS"
click at [307, 50] on span "[PERSON_NAME] AS" at bounding box center [275, 47] width 66 height 11
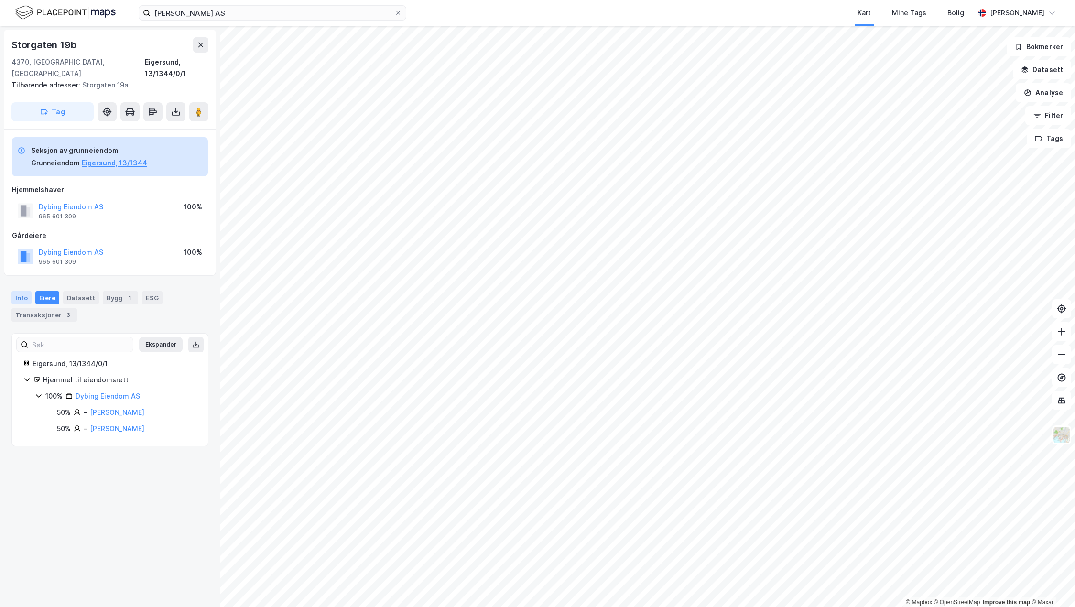
click at [20, 292] on div "Info" at bounding box center [21, 297] width 20 height 13
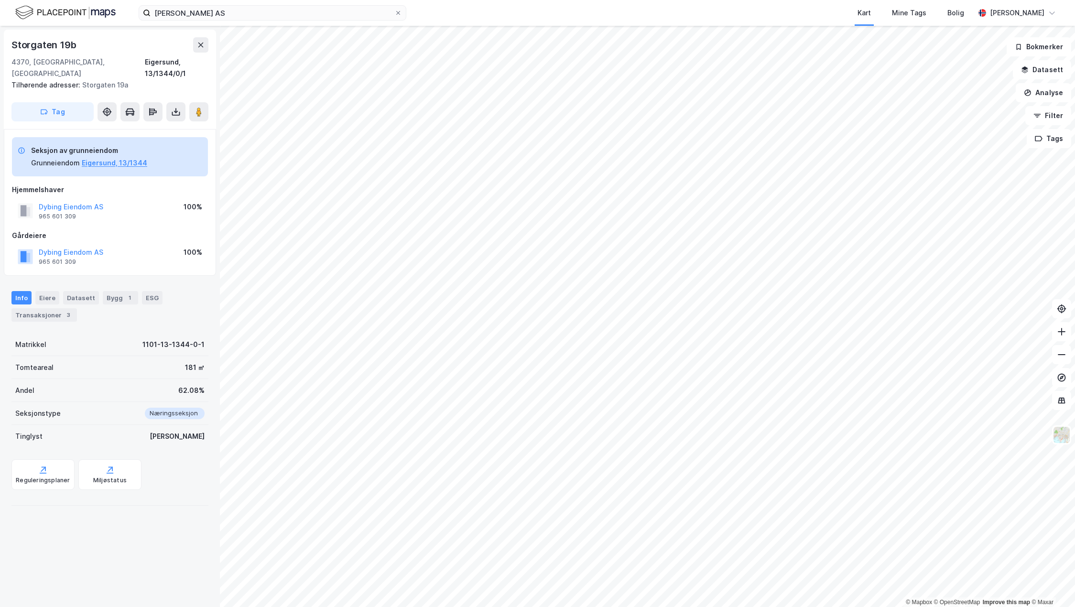
click at [158, 184] on div "Hjemmelshaver" at bounding box center [110, 189] width 196 height 11
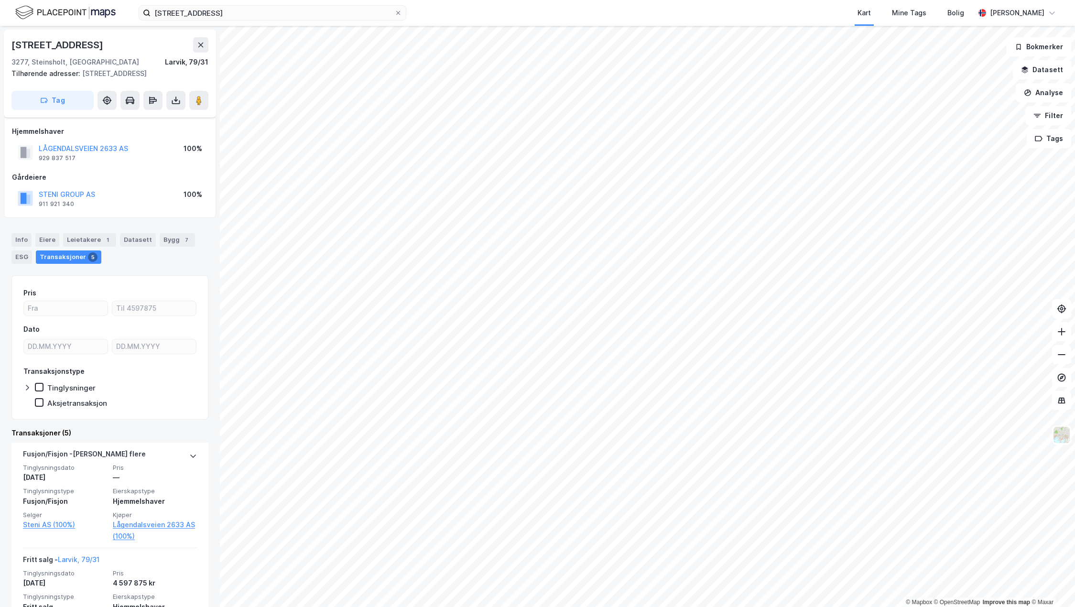
scroll to position [96, 0]
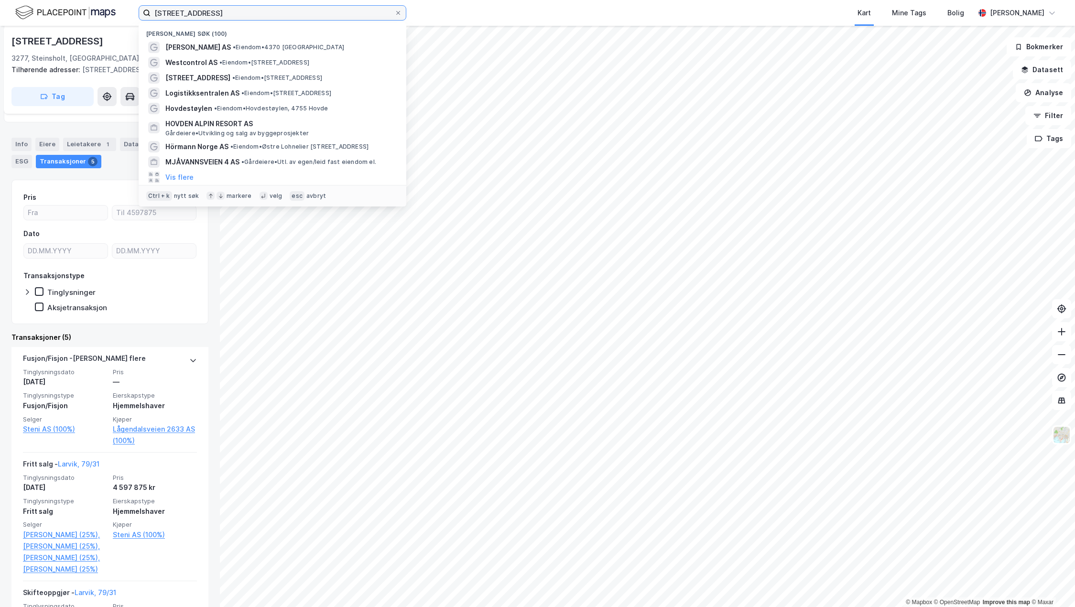
drag, startPoint x: 307, startPoint y: 9, endPoint x: -107, endPoint y: 9, distance: 414.1
click at [0, 9] on html "[STREET_ADDRESS] Nylige søk (100) [PERSON_NAME] AS • Eiendom • 4370 Egersund We…" at bounding box center [537, 303] width 1075 height 607
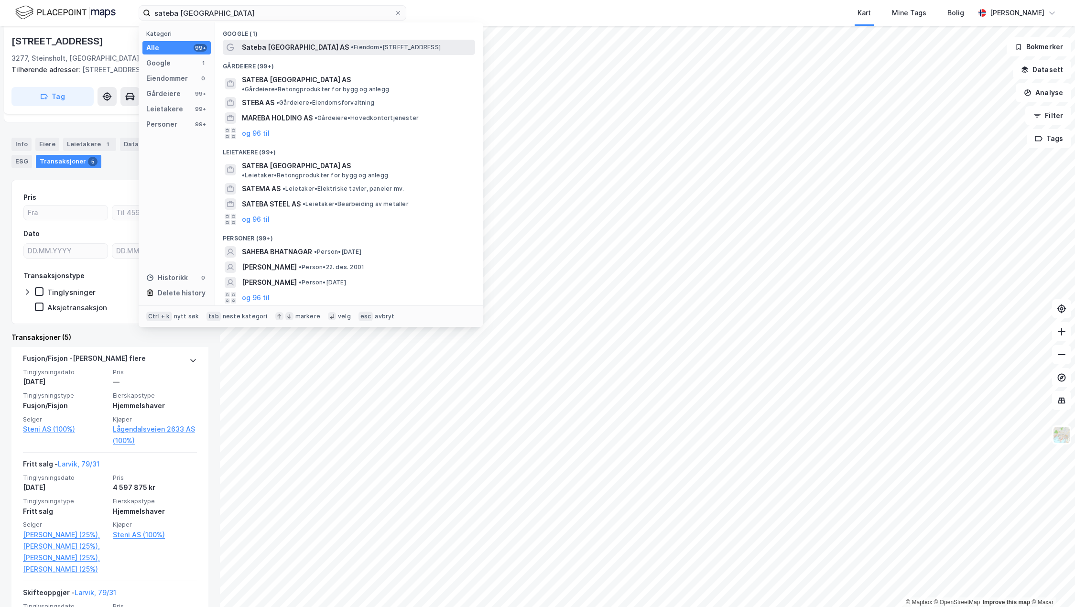
click at [261, 42] on span "Sateba [GEOGRAPHIC_DATA] AS" at bounding box center [295, 47] width 107 height 11
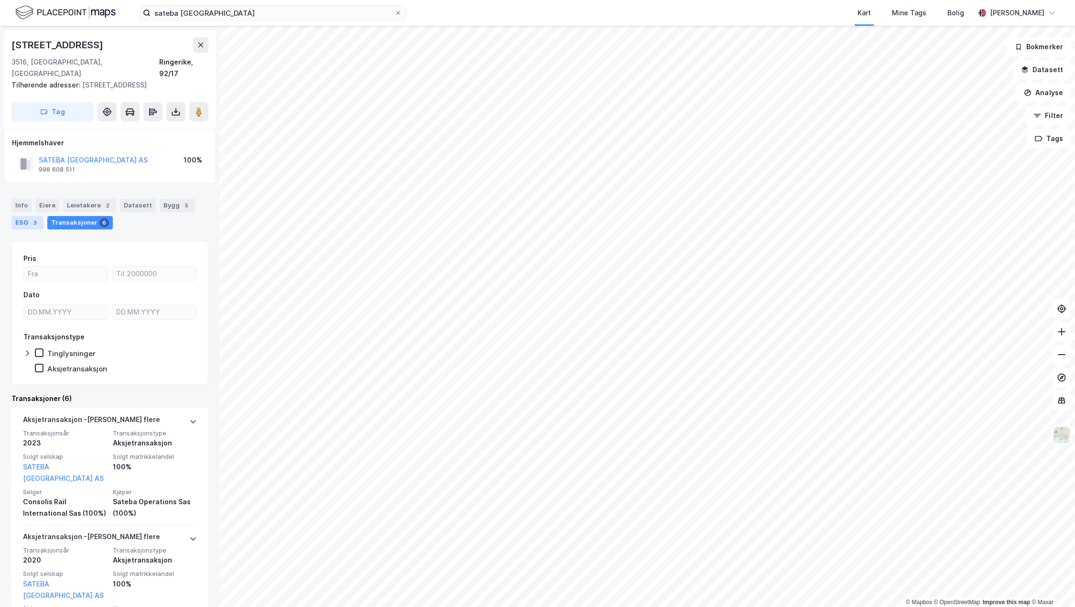
click at [32, 218] on div "3" at bounding box center [35, 223] width 10 height 10
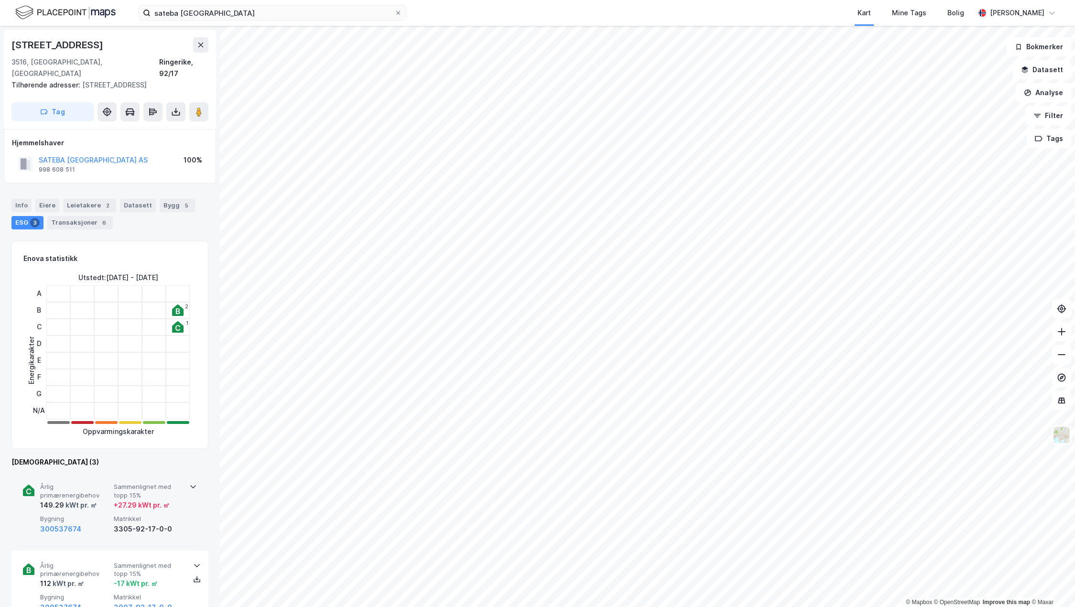
click at [111, 486] on div "Årlig primærenergibehov 149.29 kWt pr. ㎡ Sammenlignet med topp 15% + 27.29 kWt …" at bounding box center [111, 509] width 143 height 52
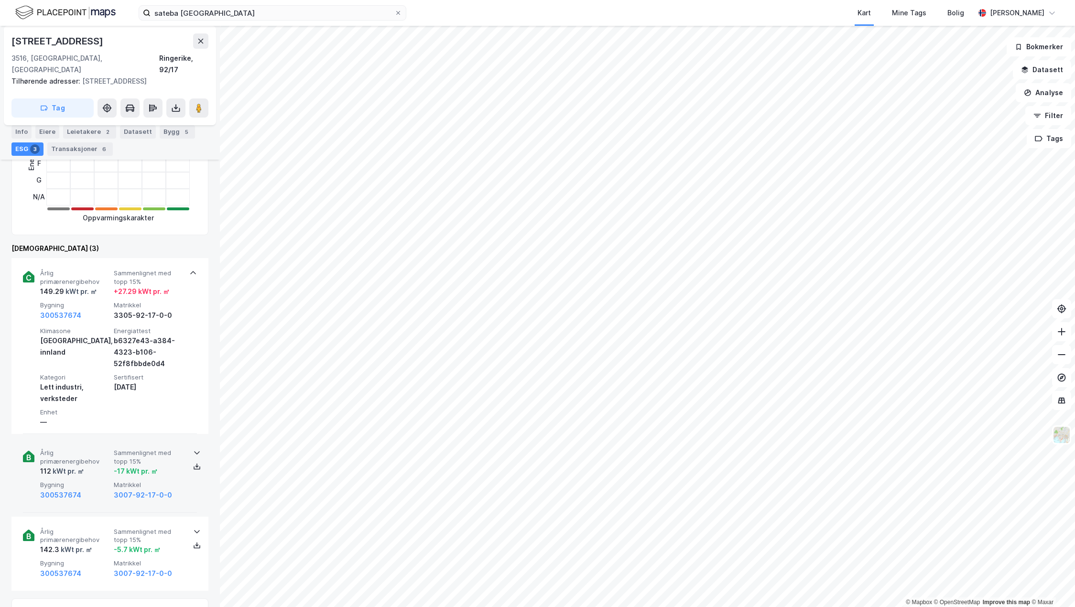
scroll to position [287, 0]
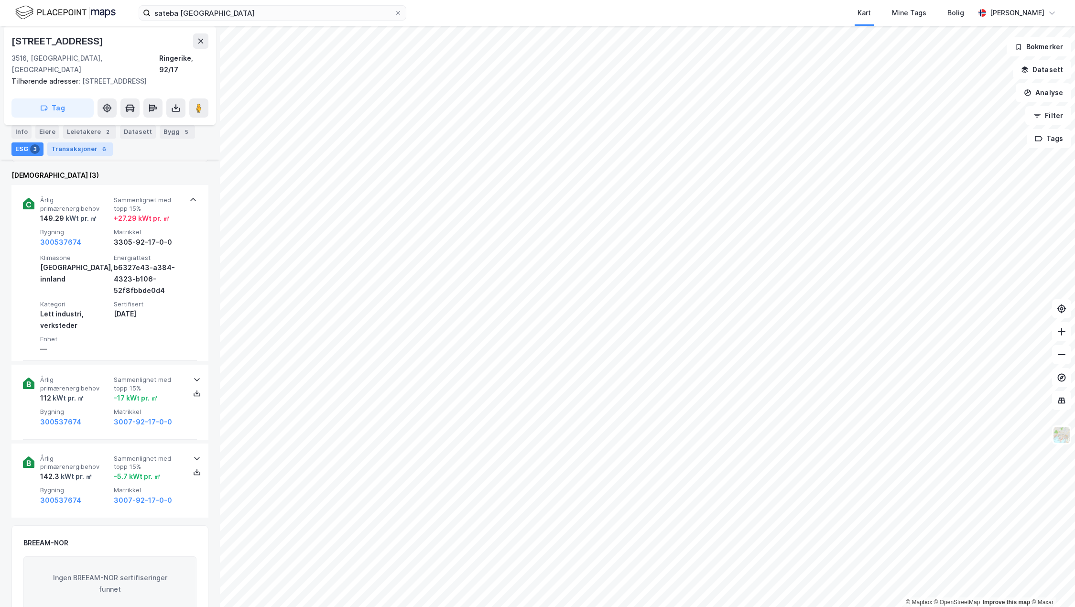
click at [92, 145] on div "Transaksjoner 6" at bounding box center [80, 148] width 66 height 13
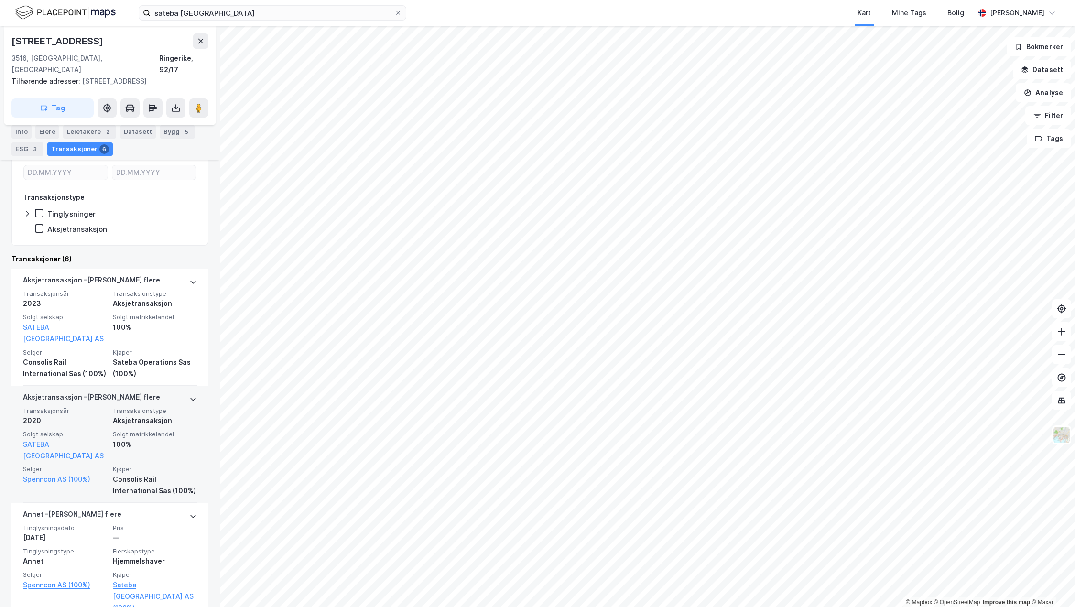
scroll to position [143, 0]
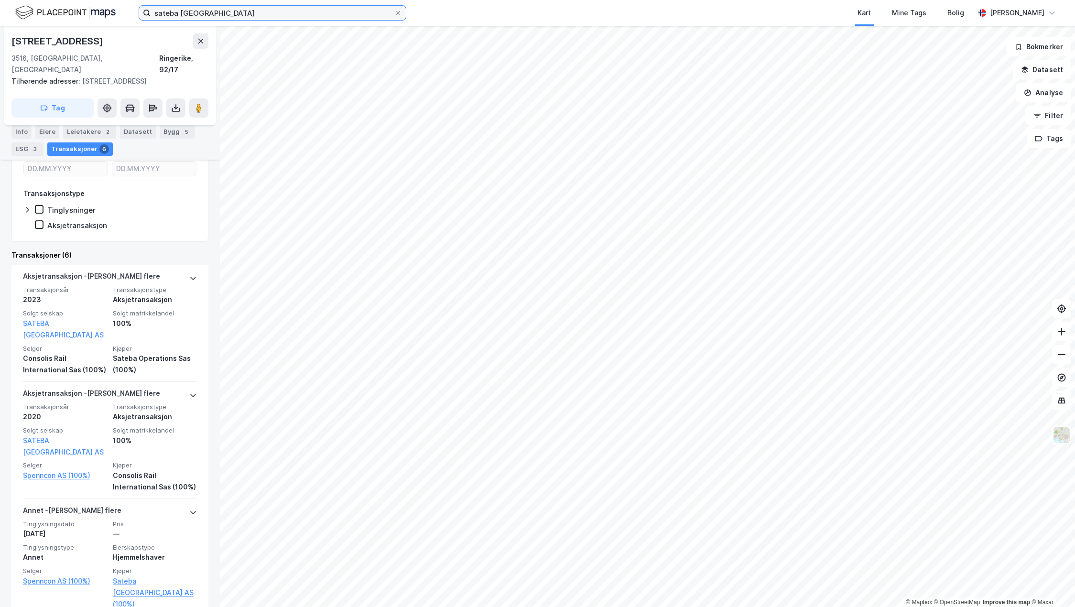
click at [271, 14] on input "sateba [GEOGRAPHIC_DATA]" at bounding box center [273, 13] width 244 height 14
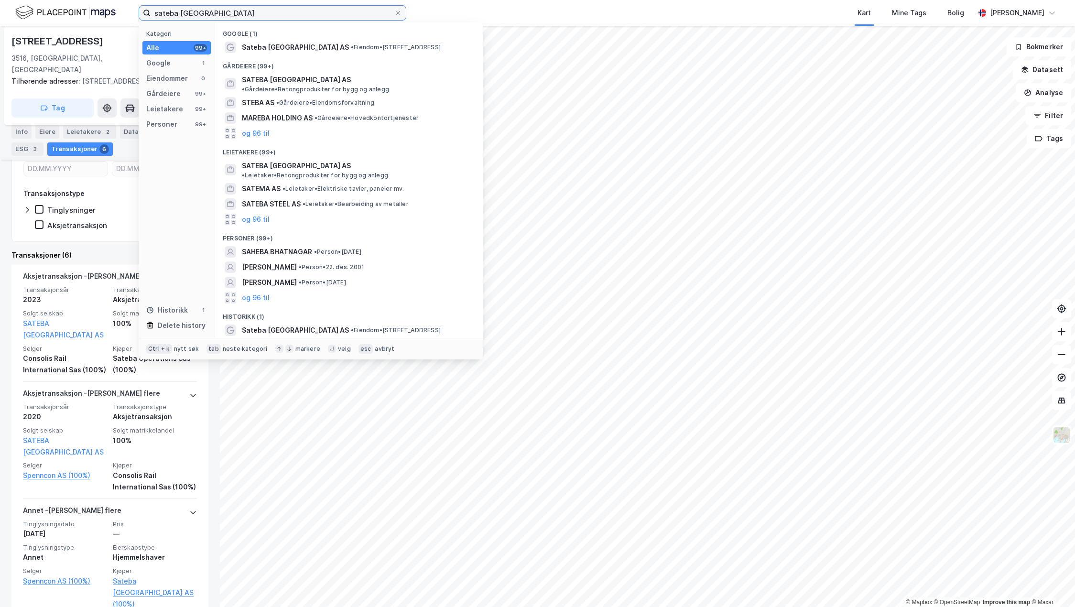
drag, startPoint x: 218, startPoint y: 15, endPoint x: 93, endPoint y: 18, distance: 124.8
click at [94, 18] on div "sateba [GEOGRAPHIC_DATA] Kategori Alle 99+ Google 1 Eiendommer 0 Gårdeiere 99+ …" at bounding box center [537, 13] width 1075 height 26
paste input "[DEMOGRAPHIC_DATA] 19A"
type input "[DEMOGRAPHIC_DATA] 19A"
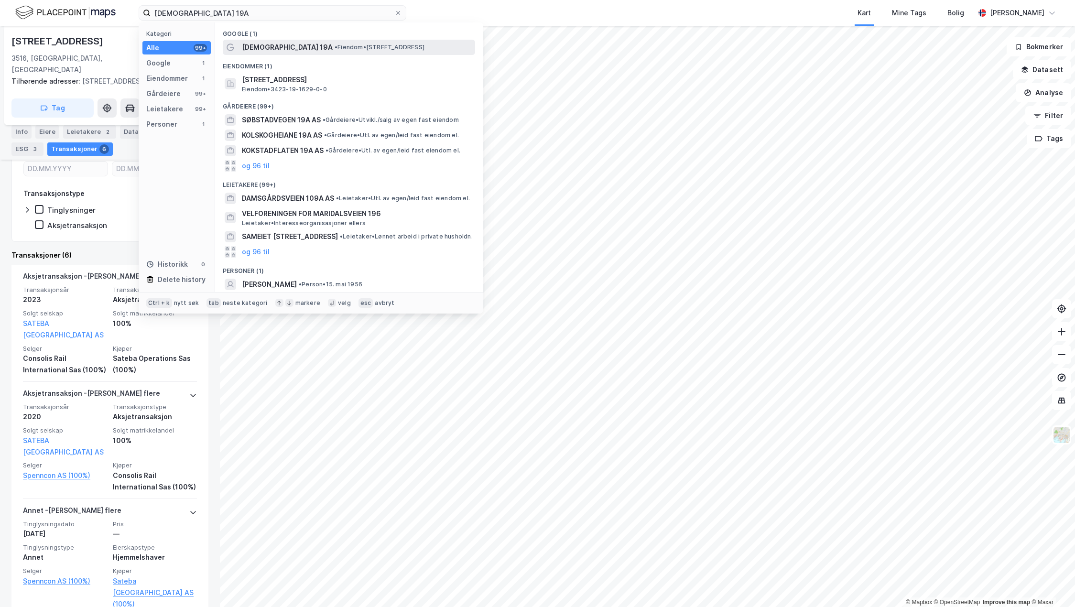
click at [335, 51] on span "• Eiendom • [STREET_ADDRESS]" at bounding box center [380, 48] width 90 height 8
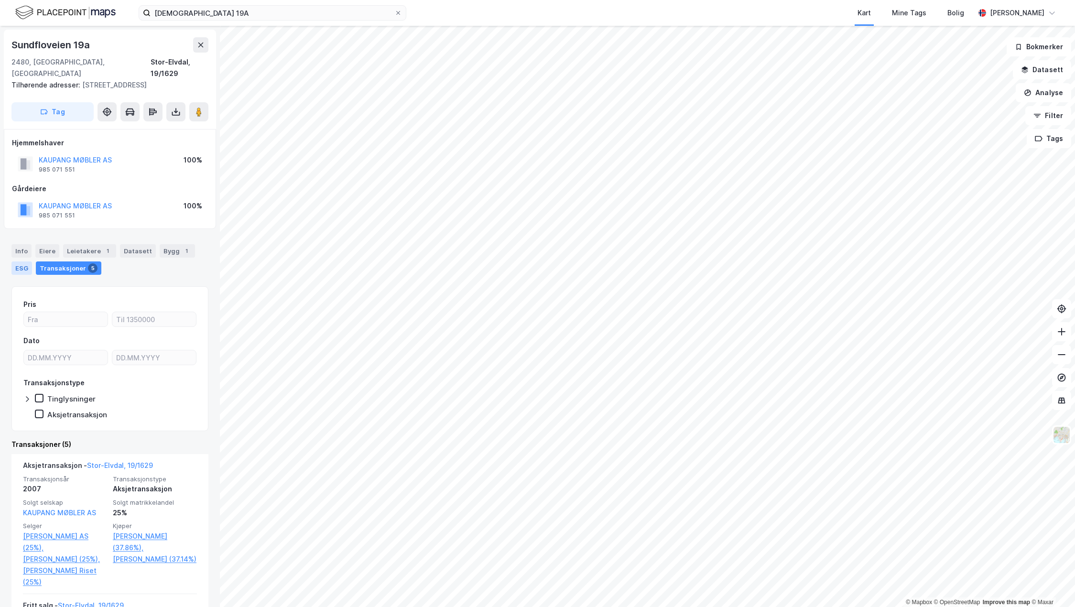
click at [28, 262] on div "ESG" at bounding box center [21, 268] width 21 height 13
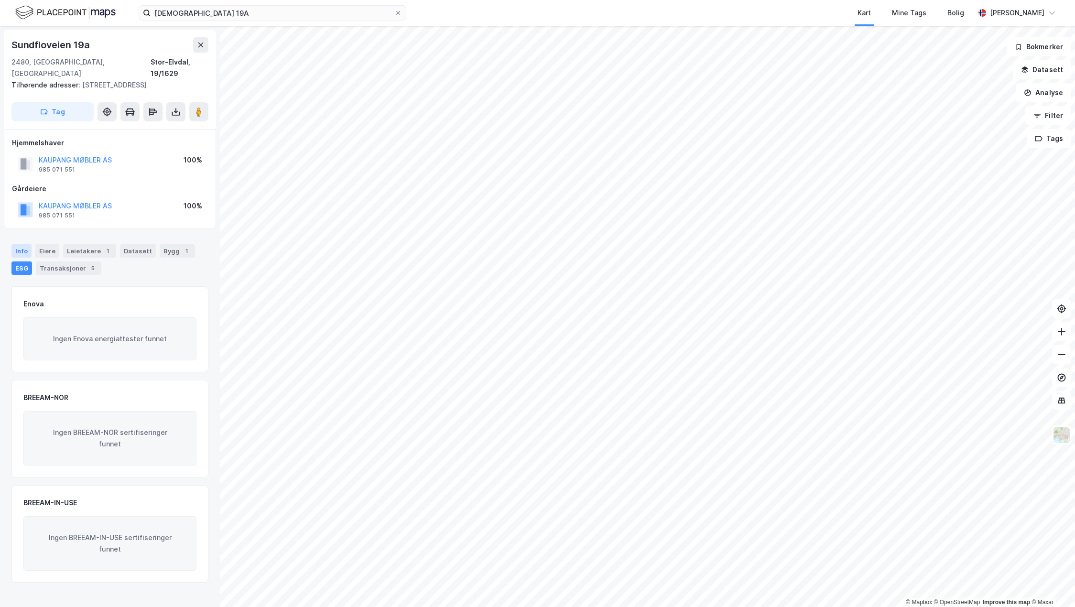
click at [25, 244] on div "Info" at bounding box center [21, 250] width 20 height 13
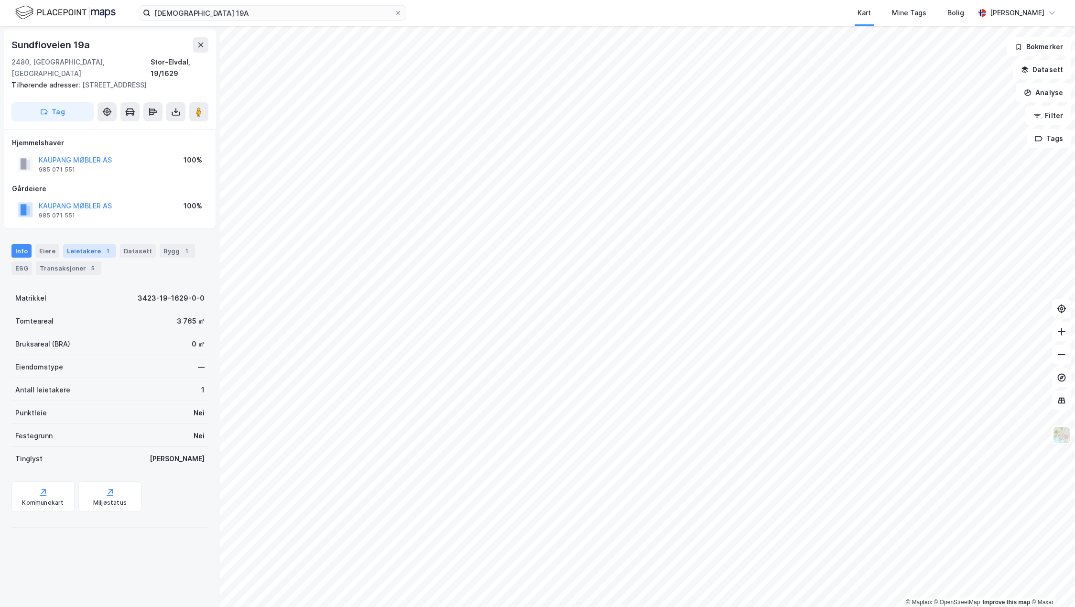
click at [85, 244] on div "Leietakere 1" at bounding box center [89, 250] width 53 height 13
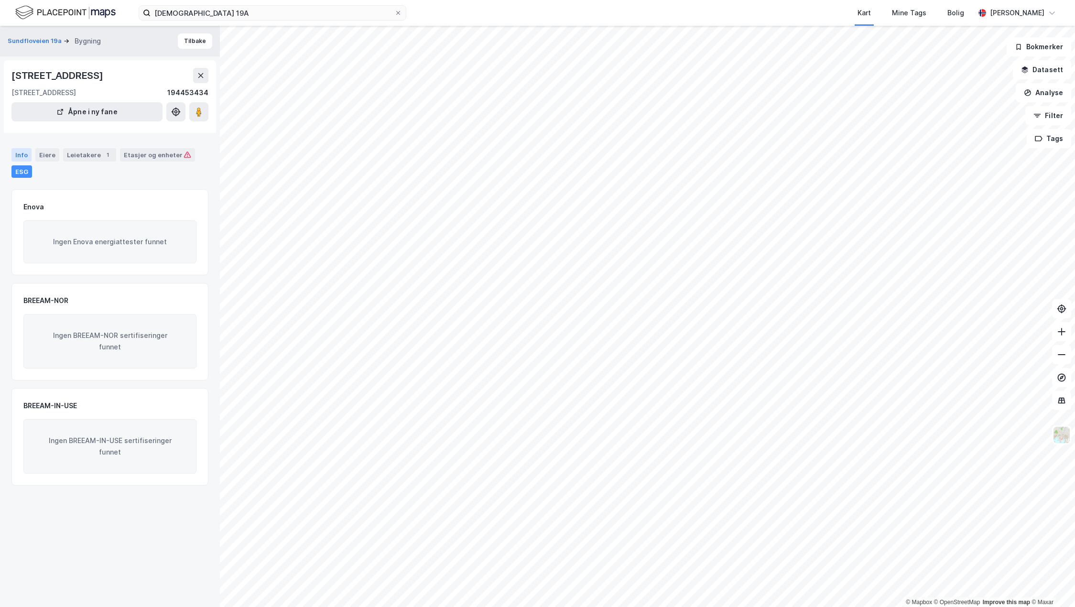
click at [15, 157] on div "Info" at bounding box center [21, 154] width 20 height 13
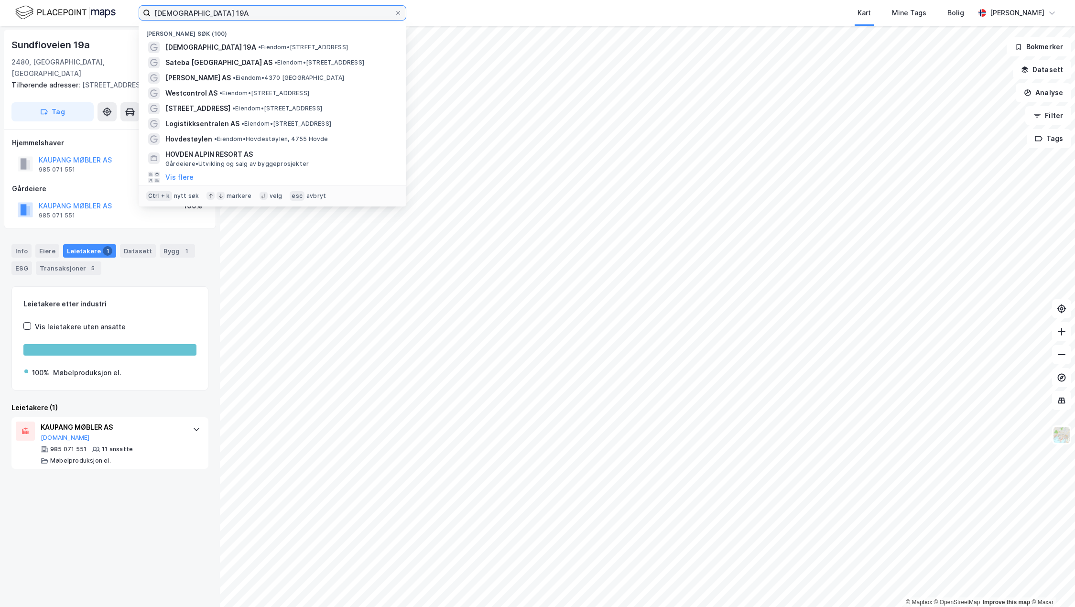
click at [241, 12] on input "[DEMOGRAPHIC_DATA] 19A" at bounding box center [273, 13] width 244 height 14
click at [256, 43] on div "[DEMOGRAPHIC_DATA] 19A • Eiendom • [STREET_ADDRESS]" at bounding box center [280, 47] width 231 height 11
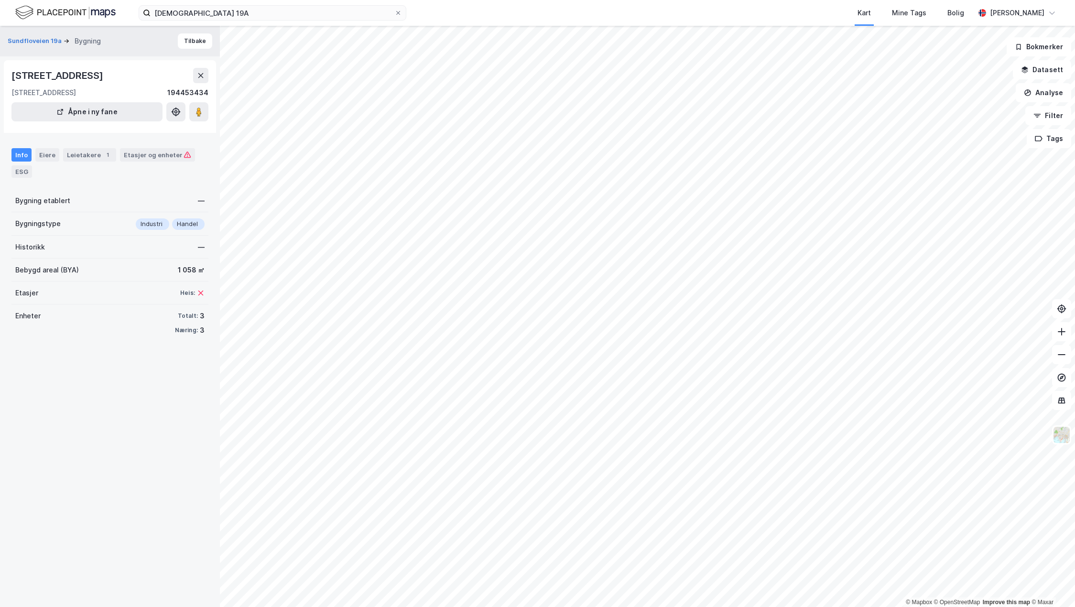
click at [44, 162] on div "Info Eiere Leietakere 1 Etasjer og enheter ESG" at bounding box center [109, 163] width 197 height 30
click at [45, 159] on div "Eiere" at bounding box center [47, 154] width 24 height 13
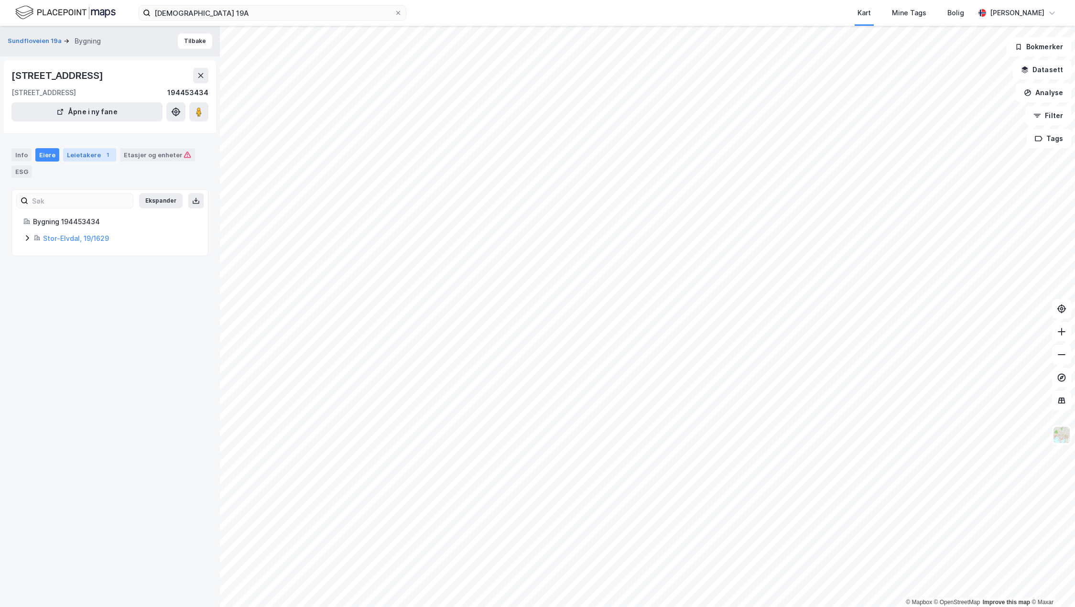
click at [72, 156] on div "Leietakere 1" at bounding box center [89, 154] width 53 height 13
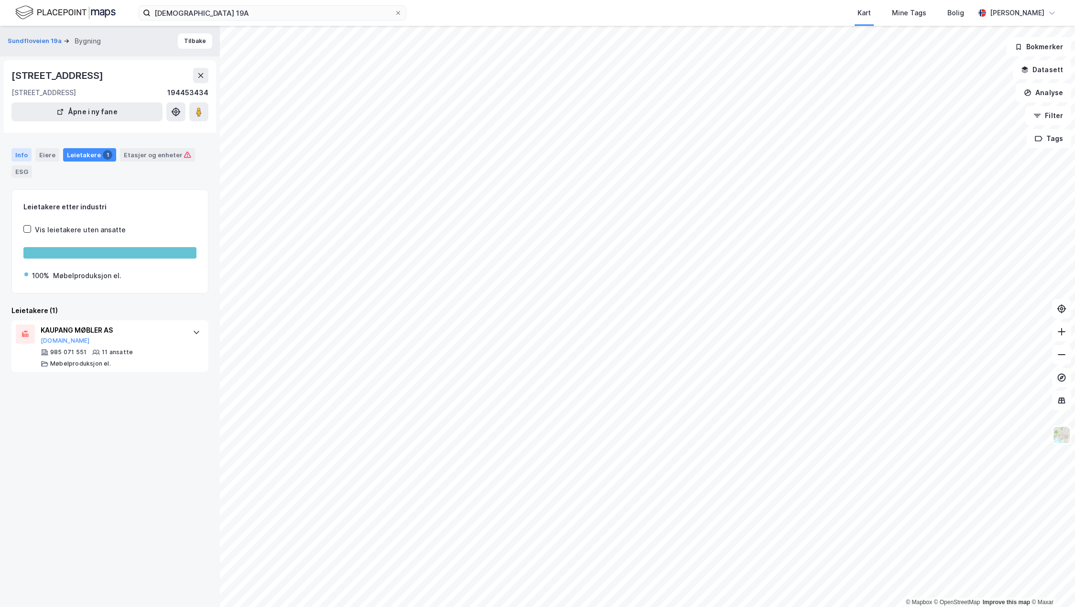
click at [17, 157] on div "Info" at bounding box center [21, 154] width 20 height 13
